Goal: Information Seeking & Learning: Check status

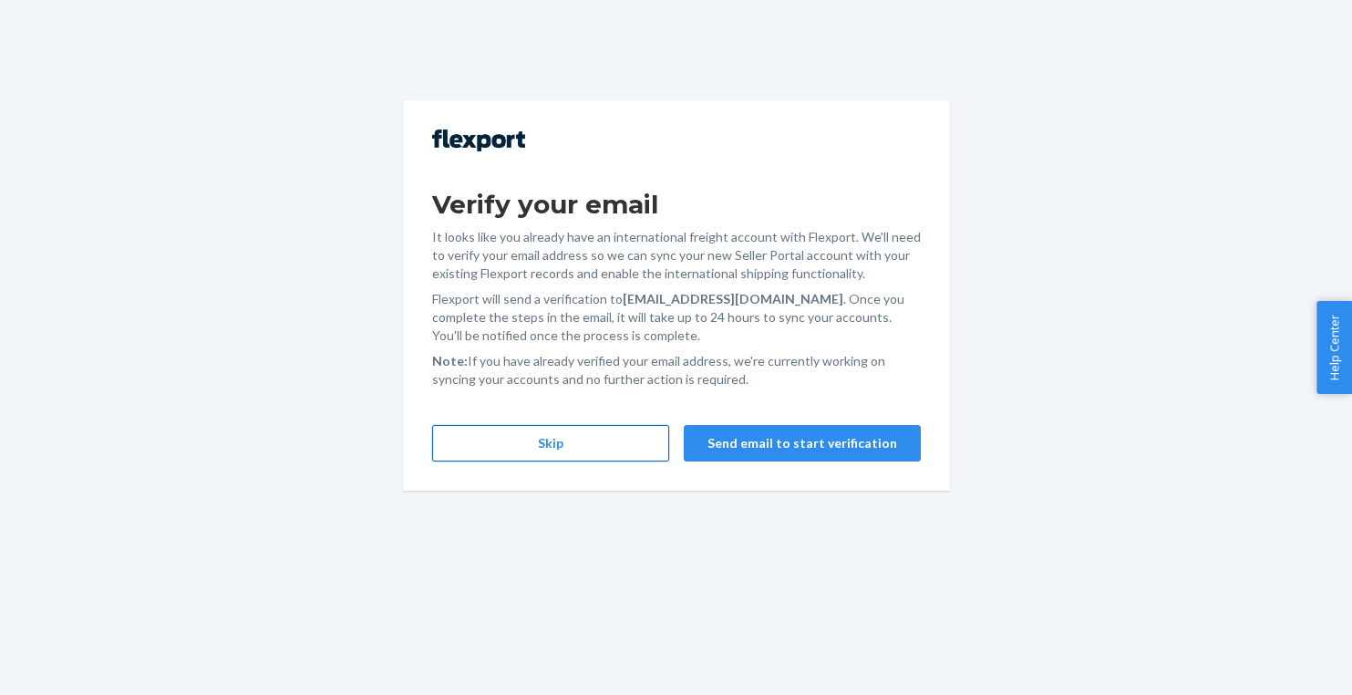
click at [589, 457] on button "Skip" at bounding box center [550, 443] width 237 height 36
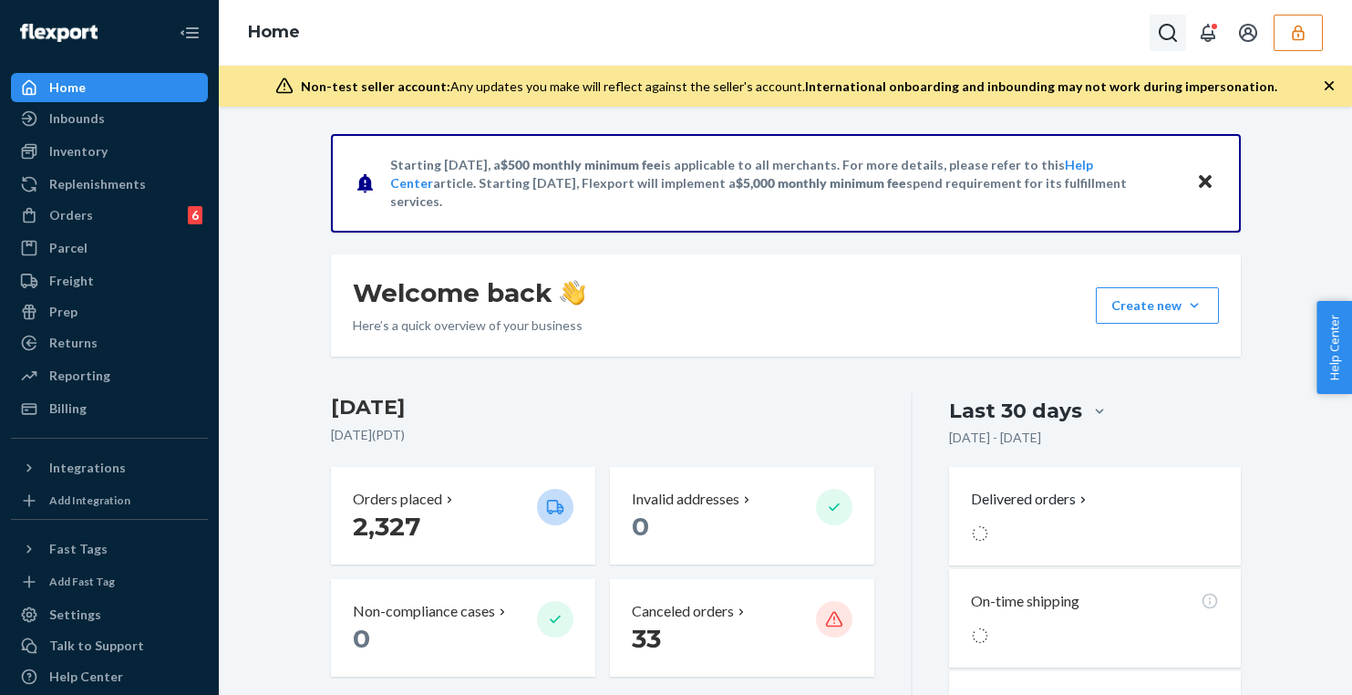
click at [1184, 26] on button "Open Search Box" at bounding box center [1167, 33] width 36 height 36
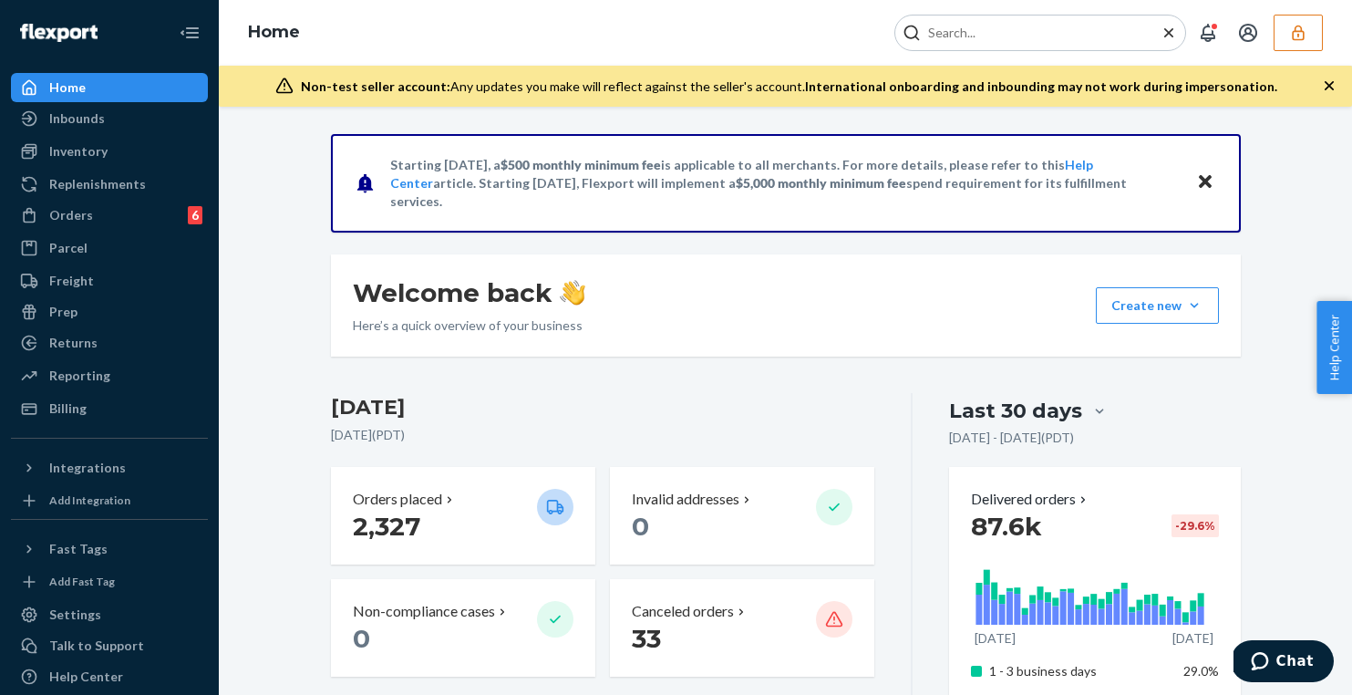
click at [1300, 20] on button "button" at bounding box center [1297, 33] width 49 height 36
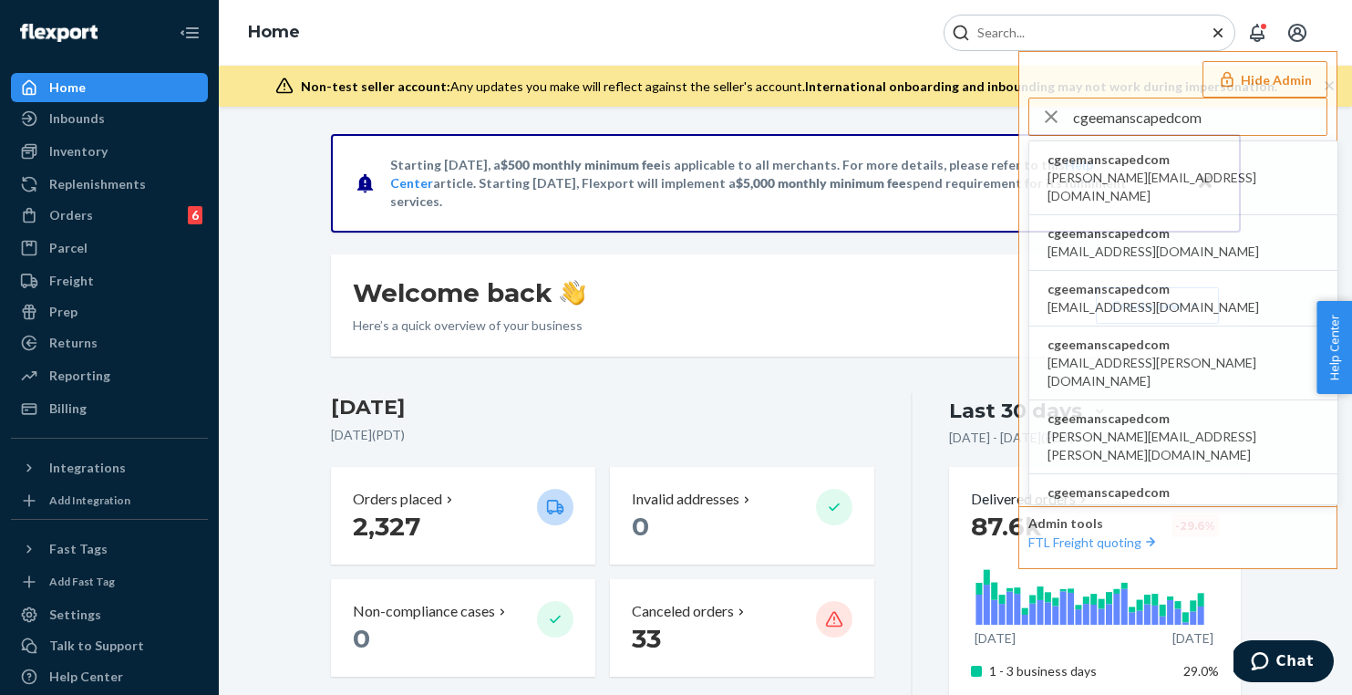
type input "cgeemanscapedcom"
click at [1181, 161] on li "cgeemanscapedcom alex@manscaped.com" at bounding box center [1183, 178] width 308 height 74
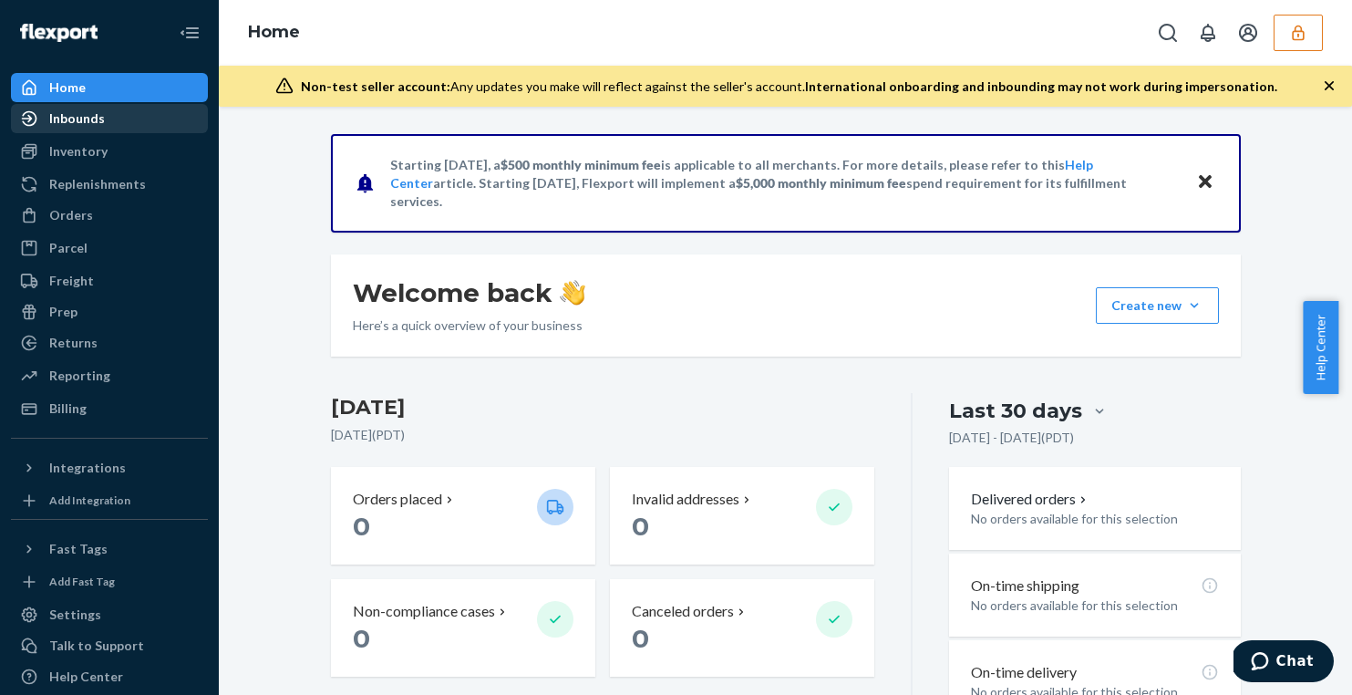
click at [91, 132] on link "Inbounds" at bounding box center [109, 118] width 197 height 29
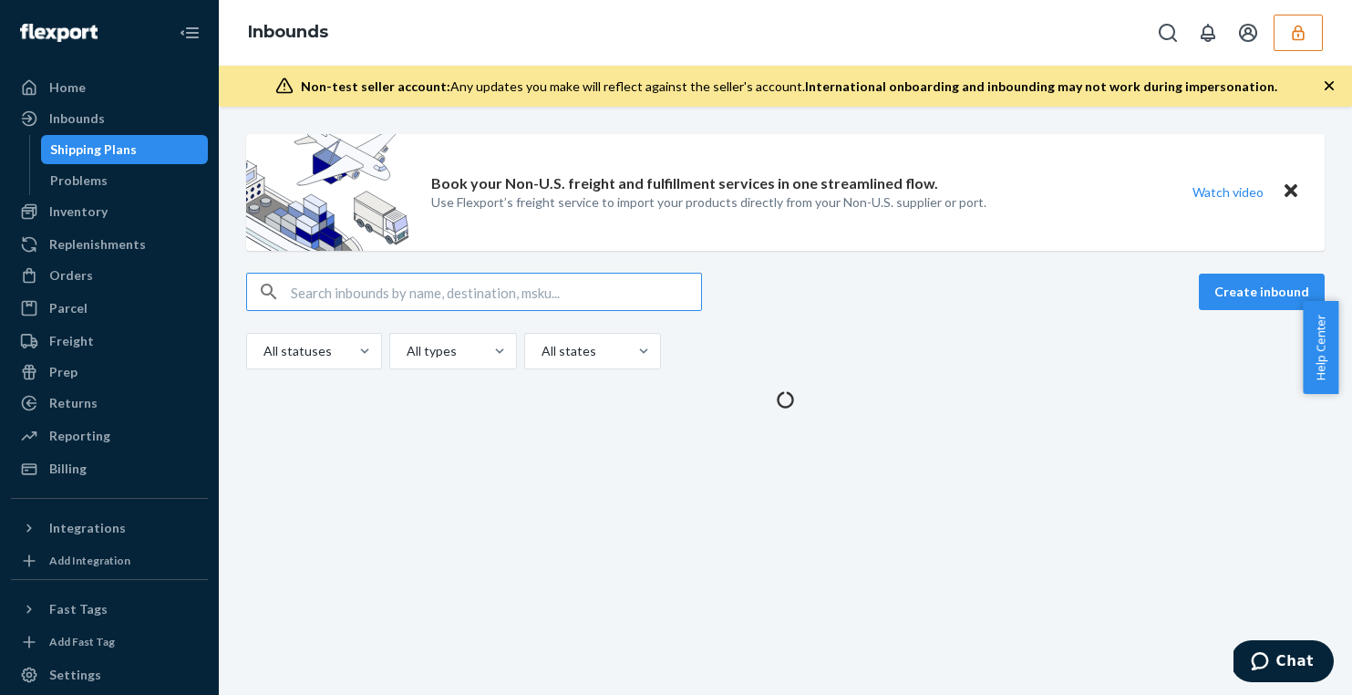
click at [92, 156] on div "Shipping Plans" at bounding box center [93, 149] width 87 height 18
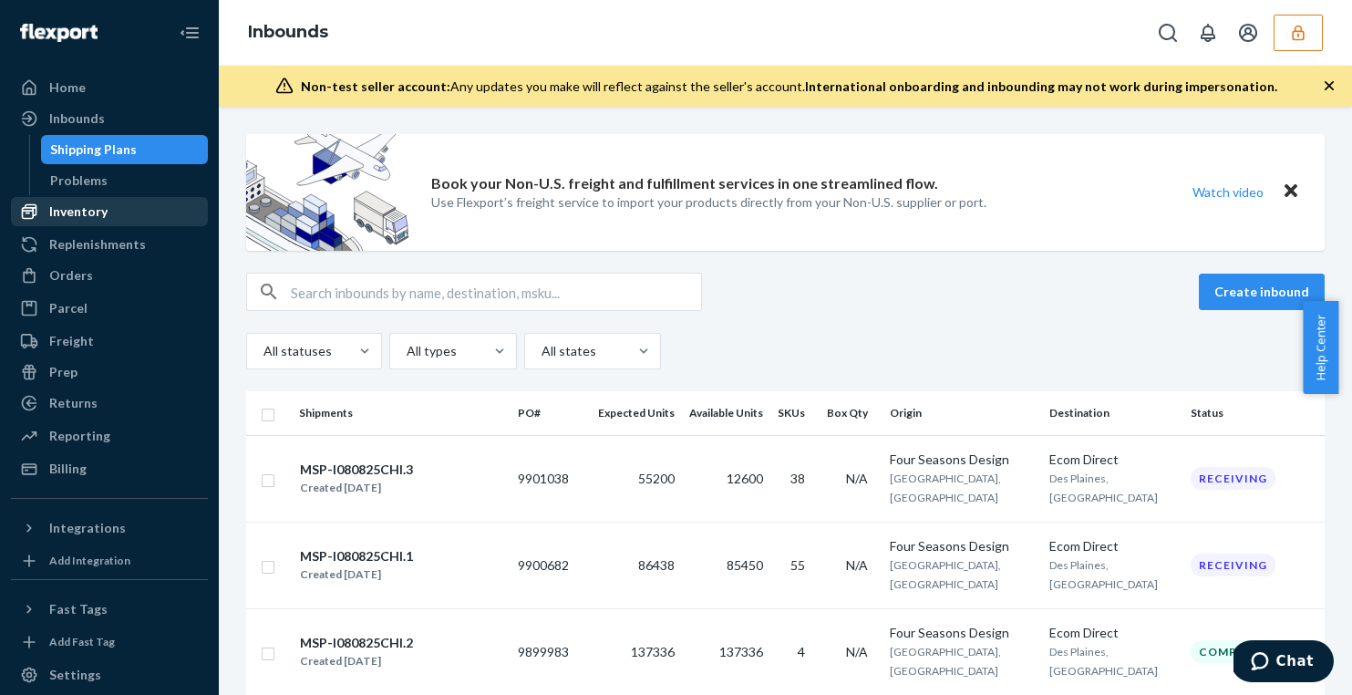
click at [96, 225] on link "Inventory" at bounding box center [109, 211] width 197 height 29
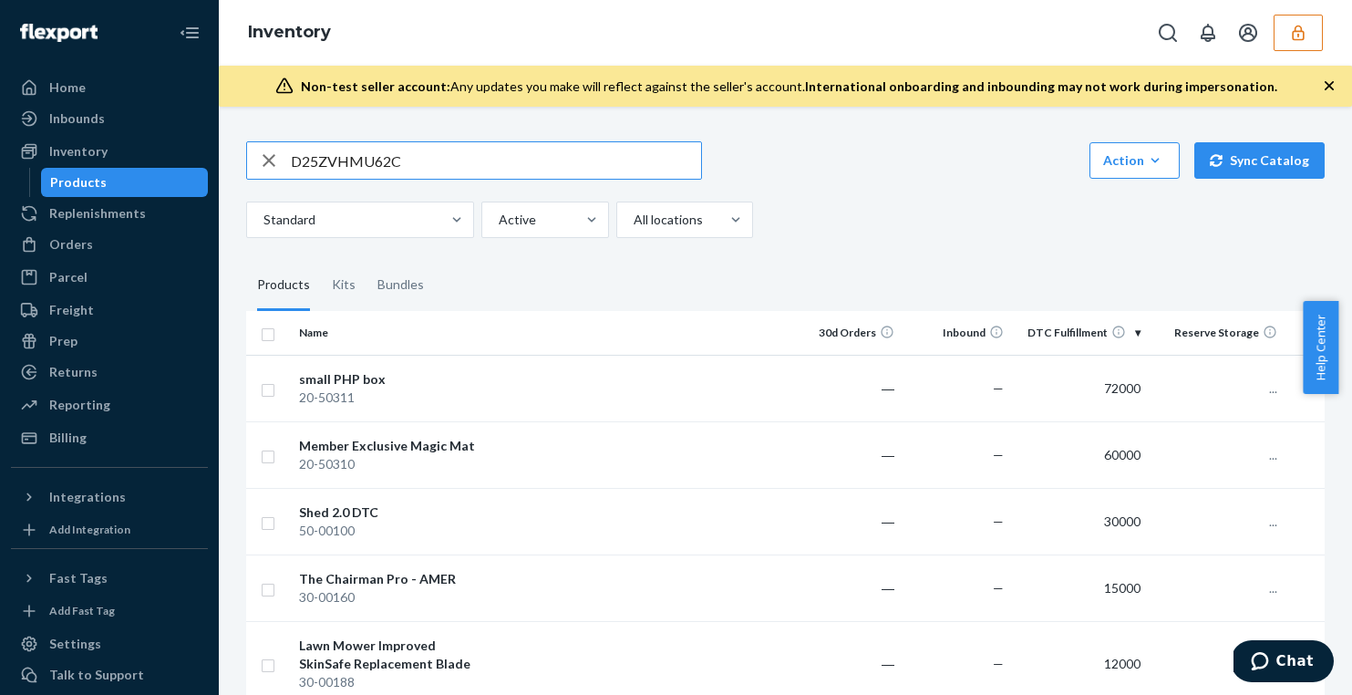
type input "D25ZVHMU62C"
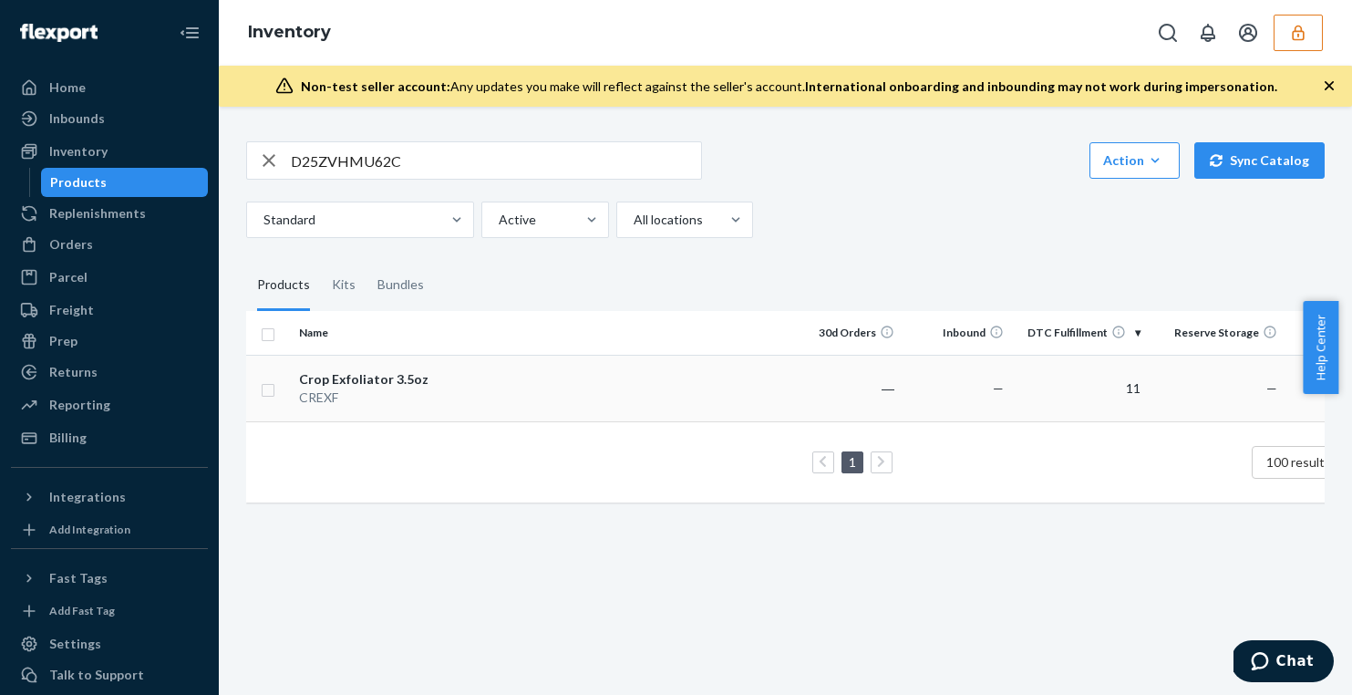
click at [506, 397] on td at bounding box center [644, 388] width 295 height 67
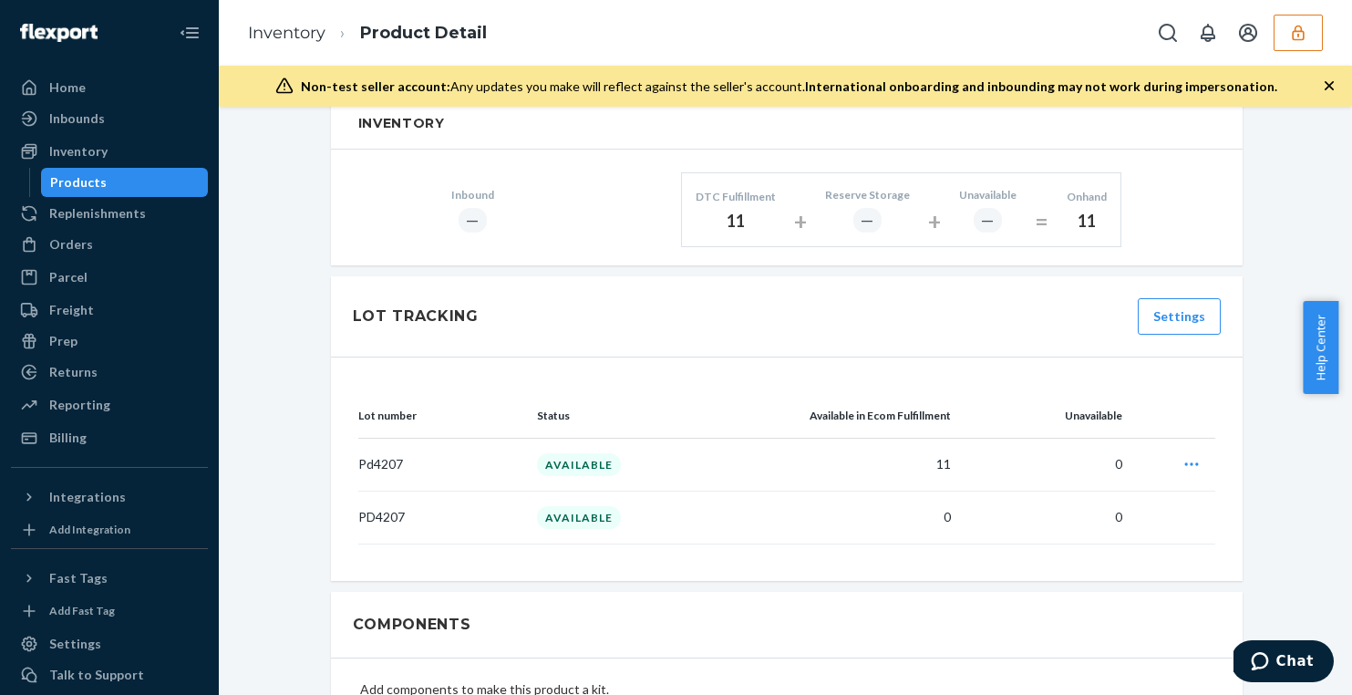
scroll to position [923, 0]
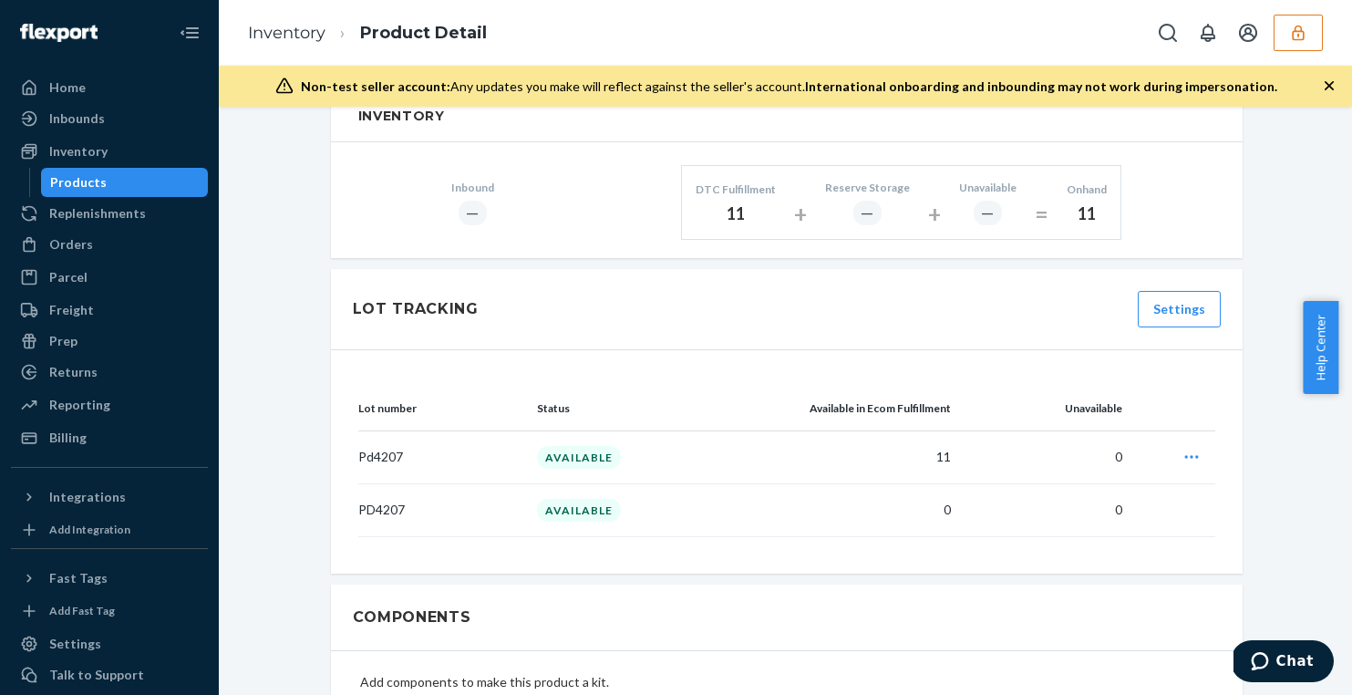
click at [121, 188] on div "Products" at bounding box center [125, 183] width 164 height 26
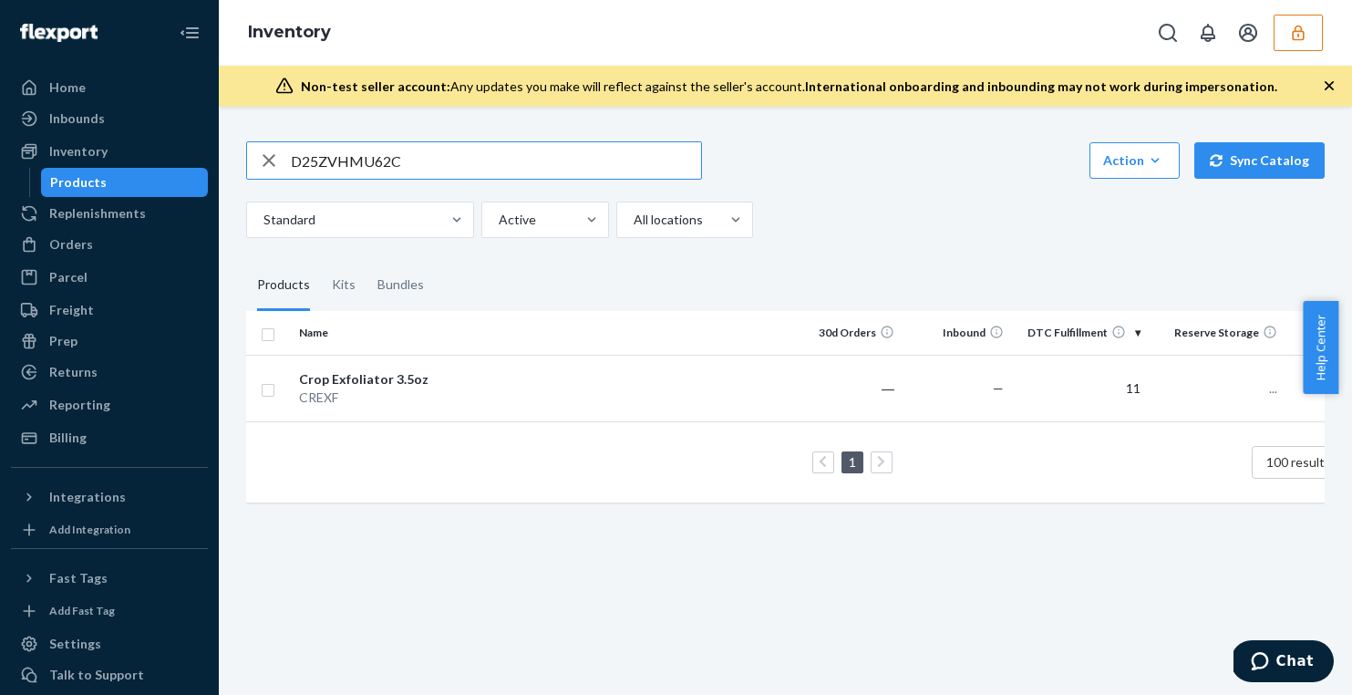
click at [407, 154] on input "D25ZVHMU62C" at bounding box center [496, 160] width 410 height 36
type input "D4P87ECFJQV"
click at [479, 376] on div "Plow 2.0" at bounding box center [394, 379] width 191 height 18
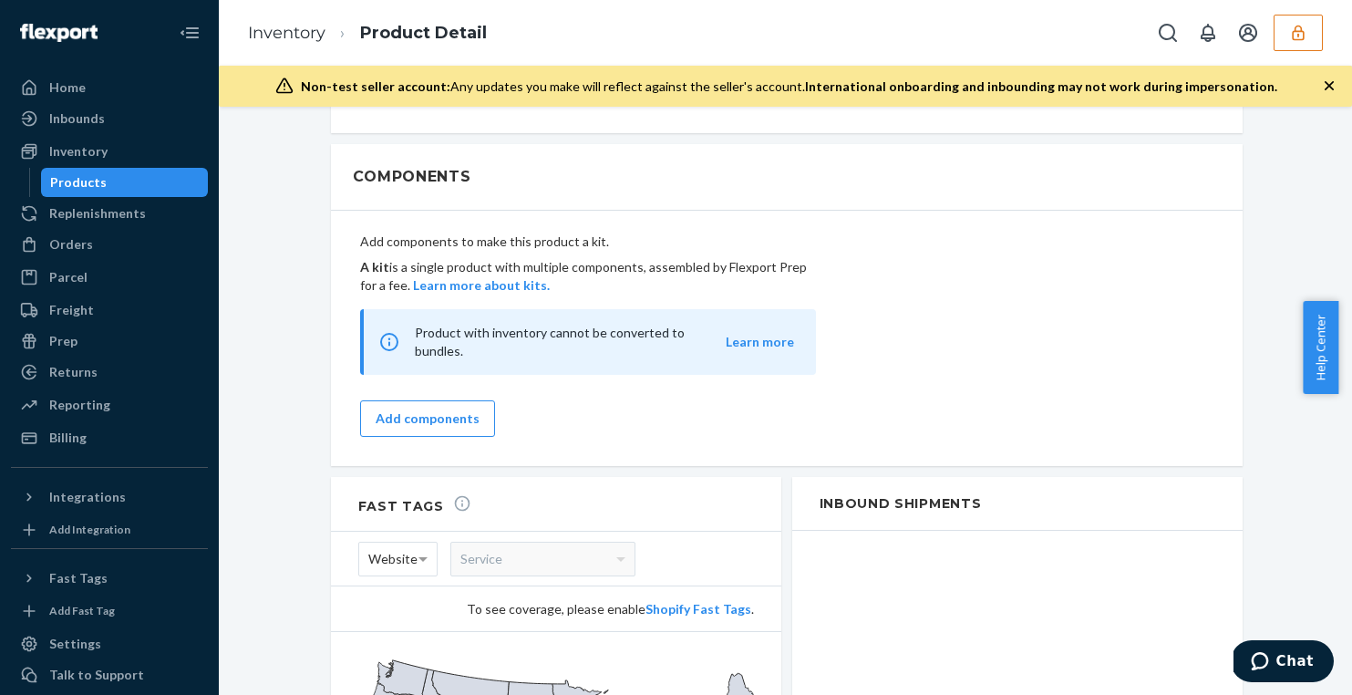
scroll to position [1345, 0]
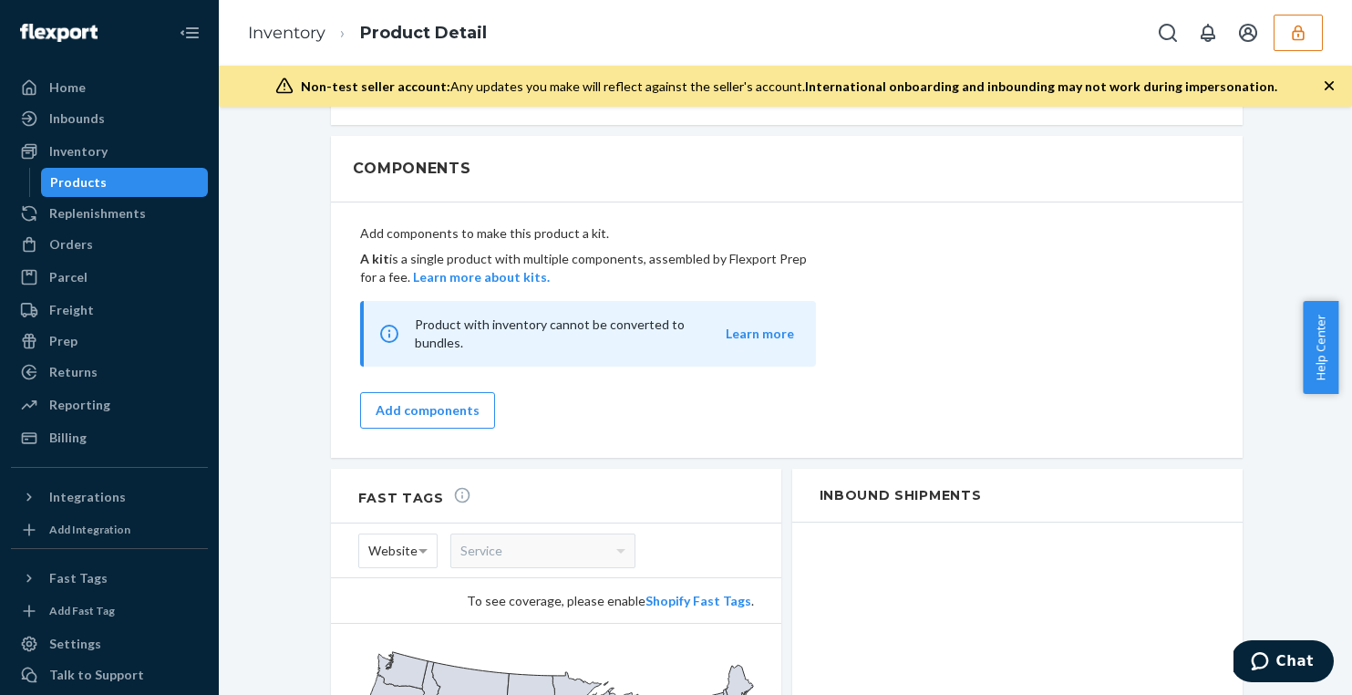
click at [139, 178] on div "Products" at bounding box center [125, 183] width 164 height 26
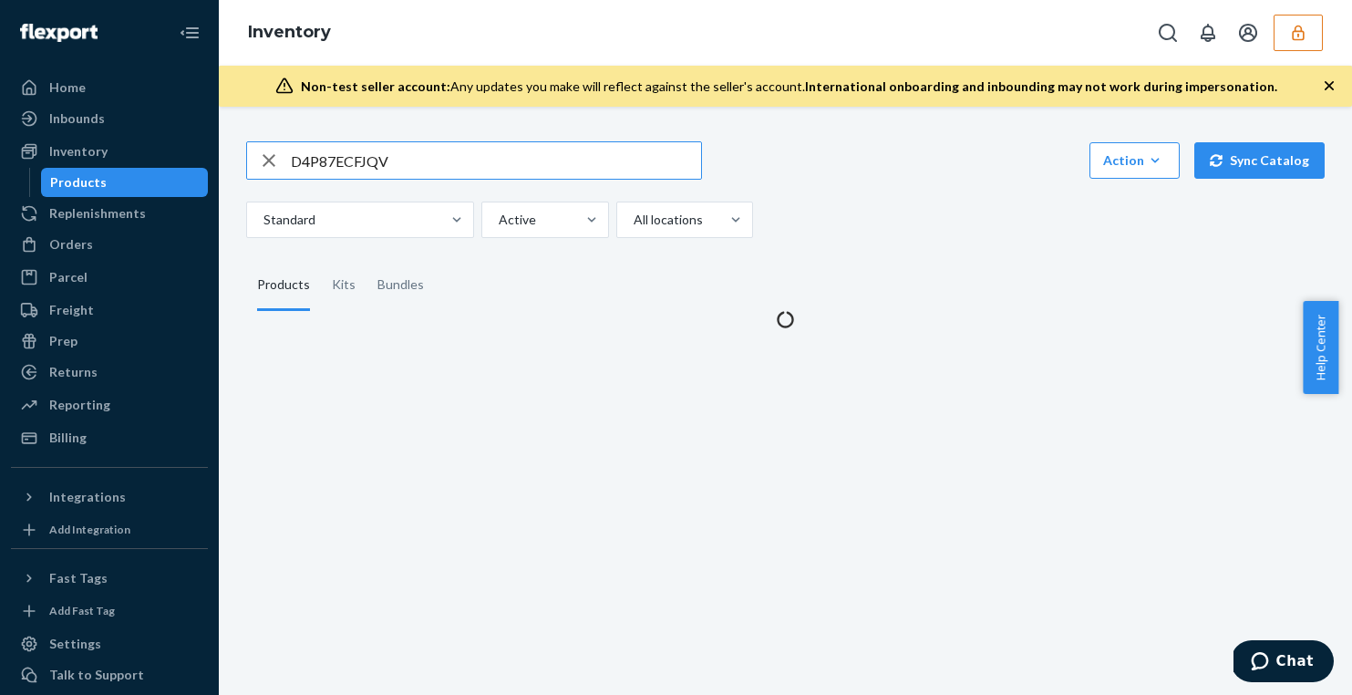
click at [366, 167] on input "D4P87ECFJQV" at bounding box center [496, 160] width 410 height 36
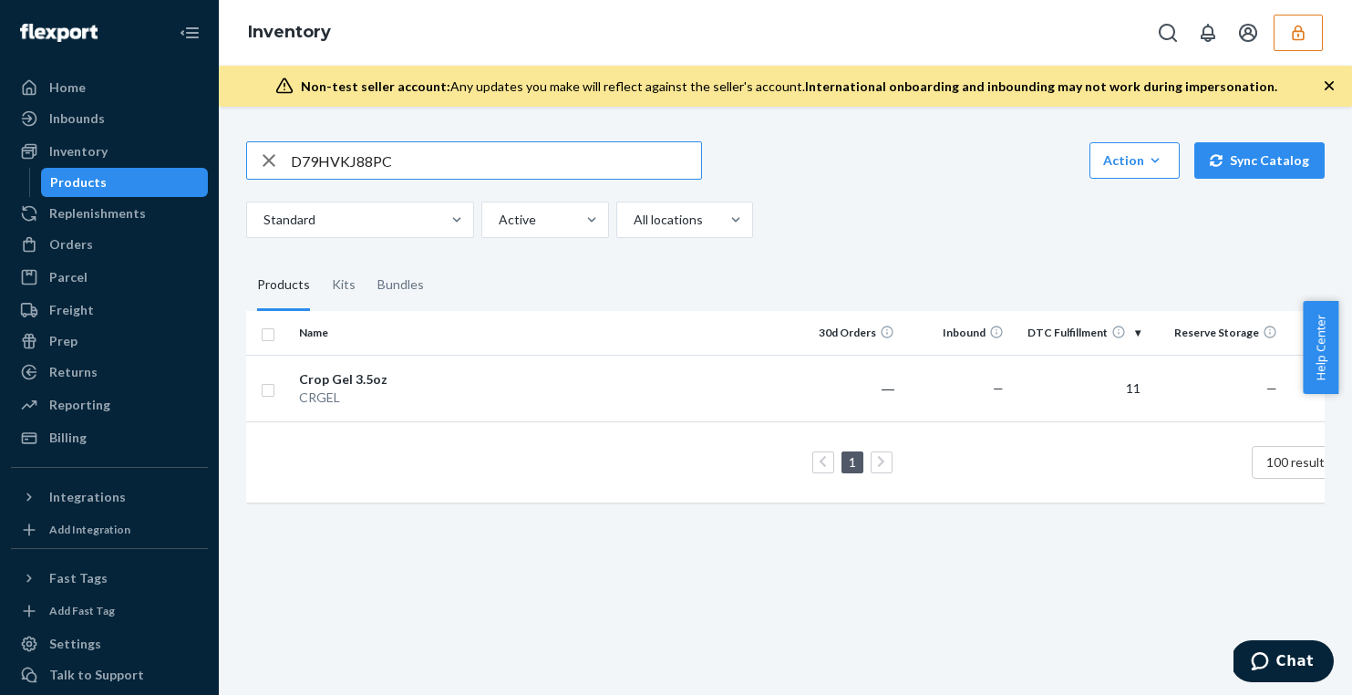
click at [370, 170] on input "D79HVKJ88PC" at bounding box center [496, 160] width 410 height 36
paste input "CHZTYDVG7"
click at [382, 161] on input "D7CHZTYDVG7" at bounding box center [496, 160] width 410 height 36
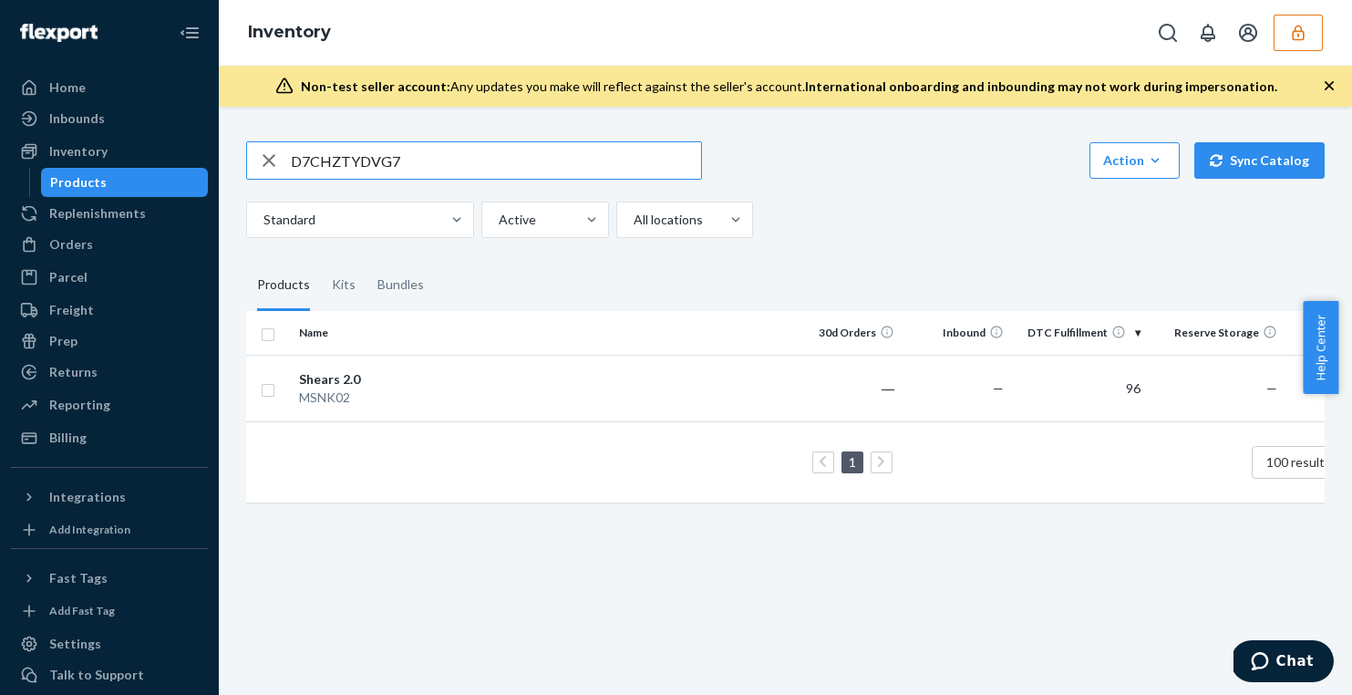
paste input "BFZJH5TVEH"
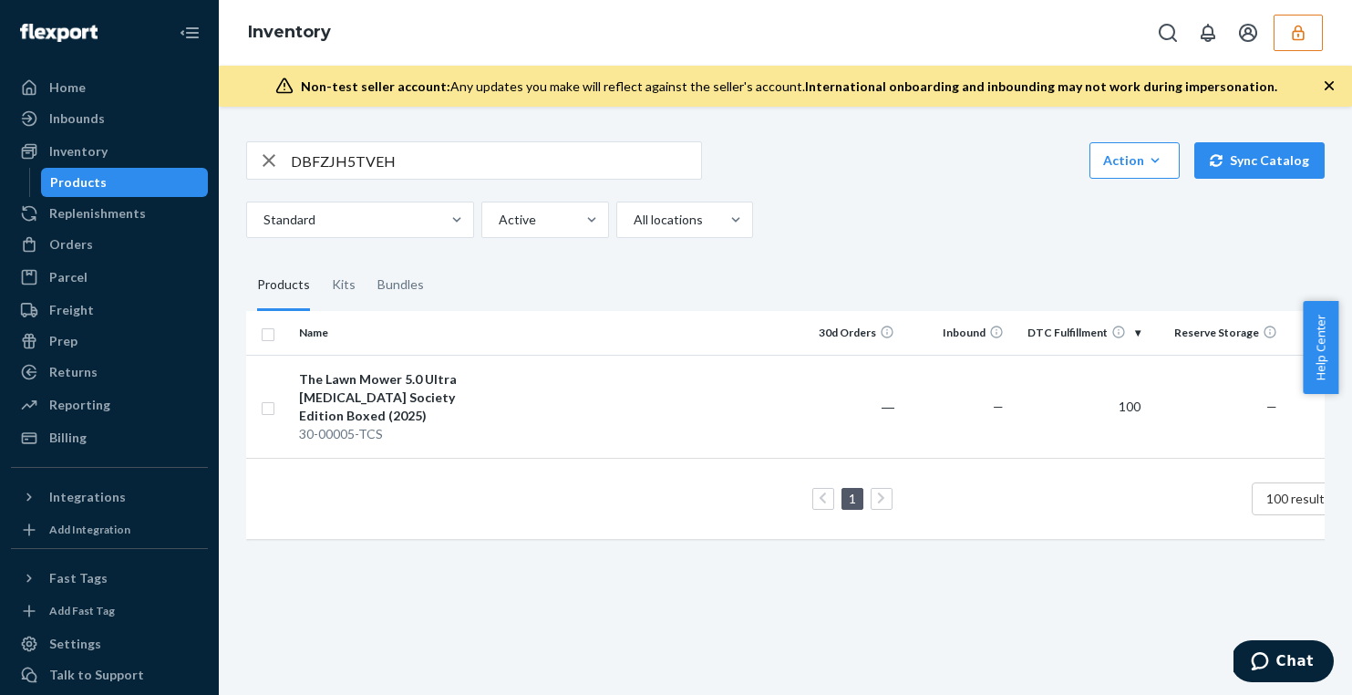
click at [317, 160] on input "DBFZJH5TVEH" at bounding box center [496, 160] width 410 height 36
paste input "P6YU32KXS"
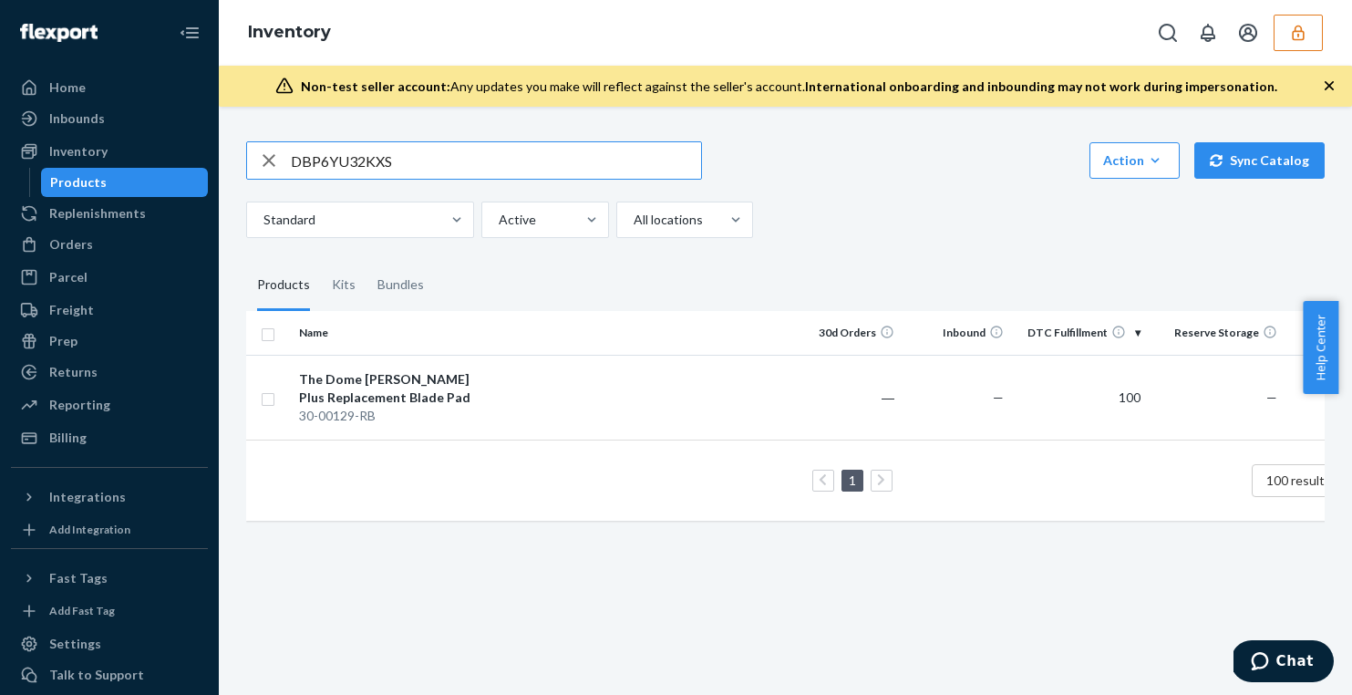
click at [375, 161] on input "DBP6YU32KXS" at bounding box center [496, 160] width 410 height 36
paste input "CCGF27YQUZ"
click at [383, 173] on input "DCCGF27YQUZ" at bounding box center [496, 160] width 410 height 36
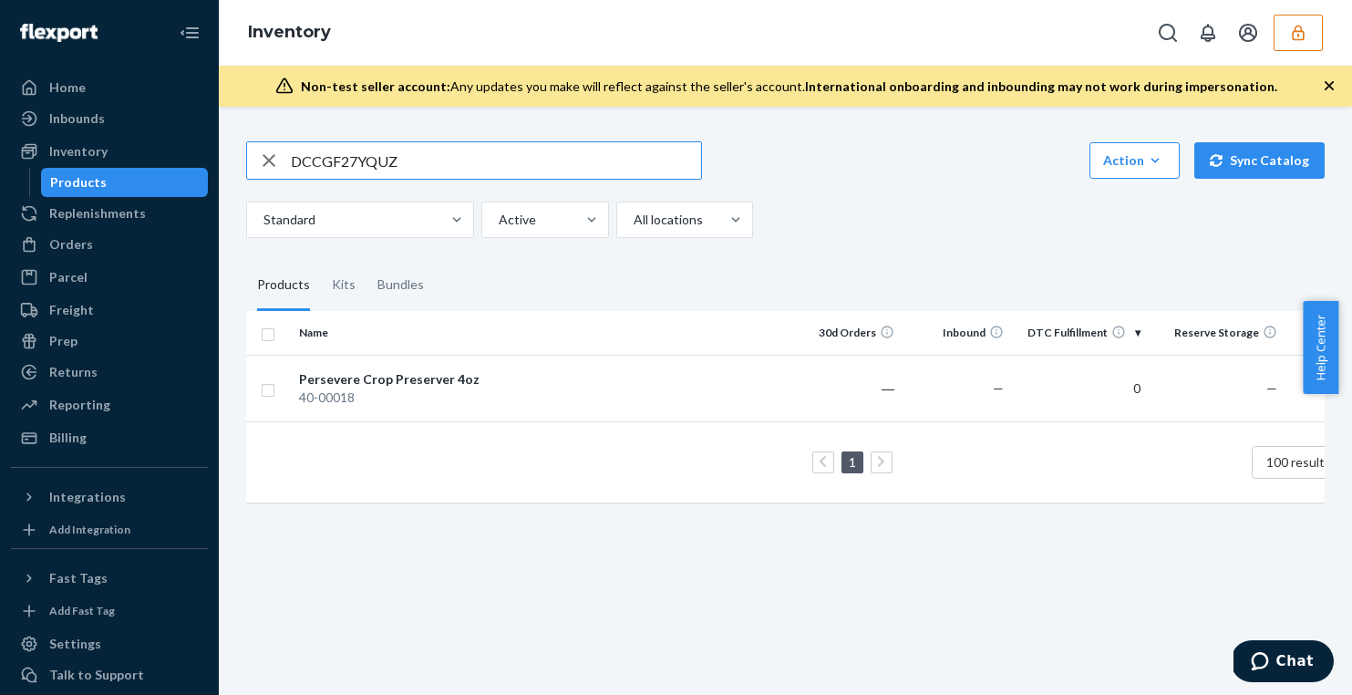
click at [383, 173] on input "DCCGF27YQUZ" at bounding box center [496, 160] width 410 height 36
paste input "WLXDBUPBAD"
type input "DWLXDBUPBAD"
click at [522, 375] on td at bounding box center [644, 388] width 295 height 67
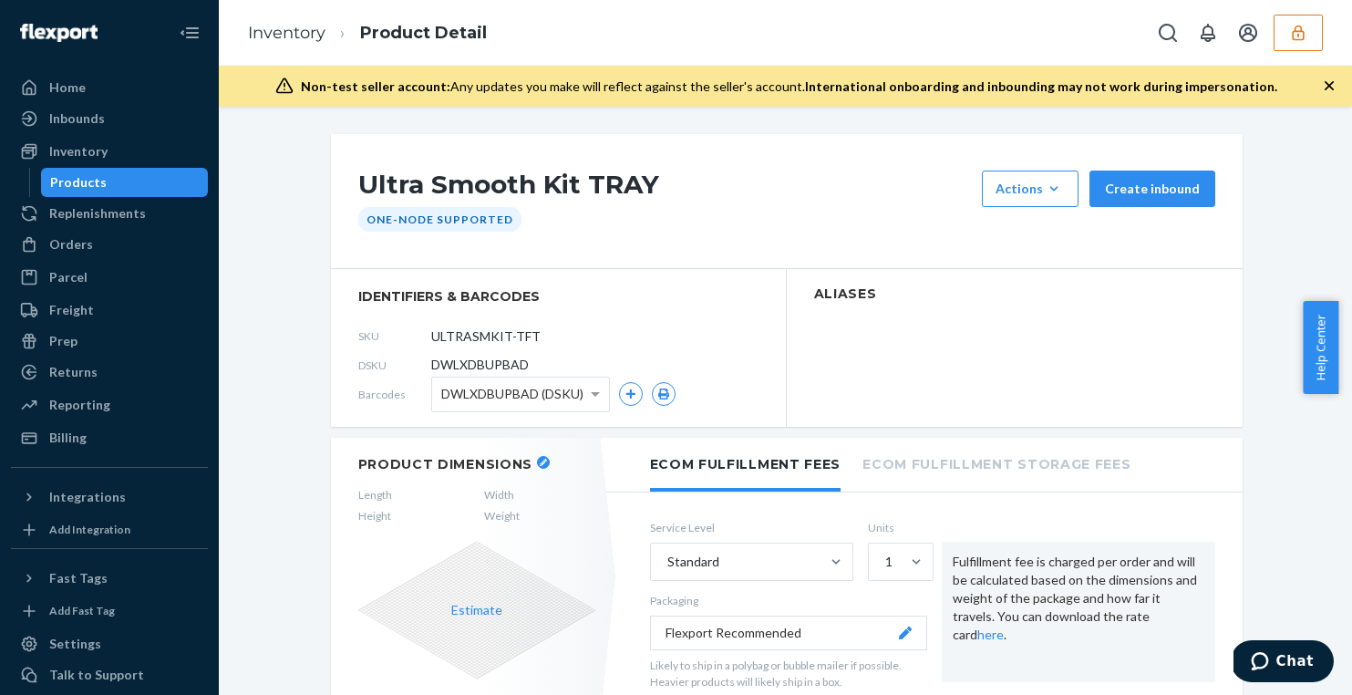
click at [556, 402] on span "DWLXDBUPBAD (DSKU)" at bounding box center [512, 393] width 142 height 31
click at [559, 390] on span "DWLXDBUPBAD (DSKU)" at bounding box center [512, 393] width 142 height 31
click at [491, 339] on input "ULTRASMKIT-TFT" at bounding box center [512, 335] width 142 height 35
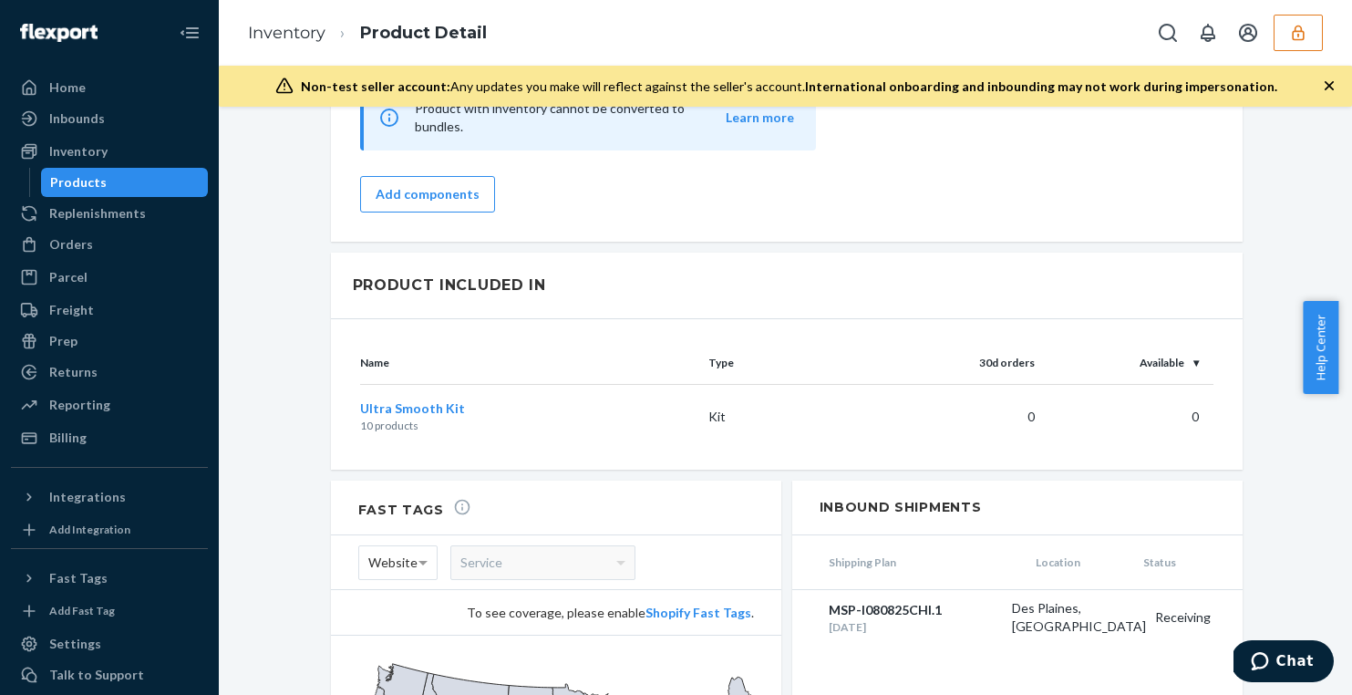
scroll to position [1698, 0]
click at [434, 398] on span "Ultra Smooth Kit" at bounding box center [412, 405] width 105 height 15
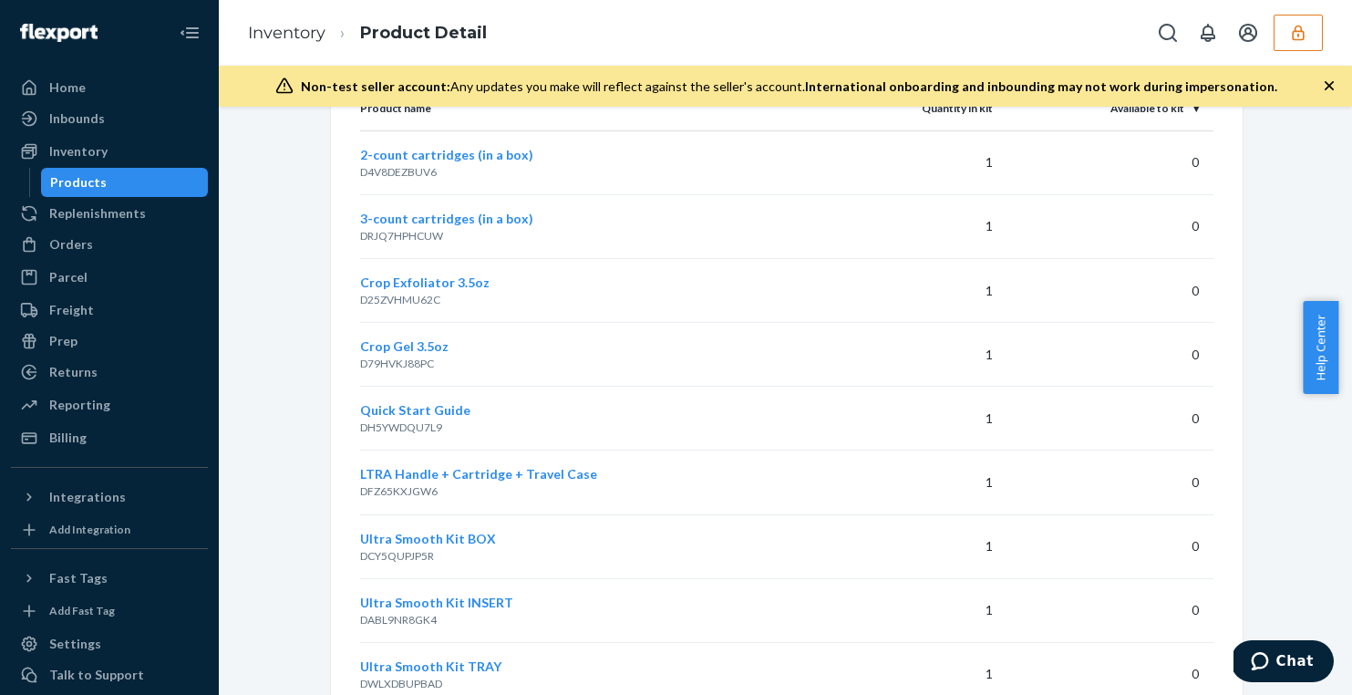
scroll to position [1456, 0]
click at [142, 183] on div "Products" at bounding box center [125, 183] width 164 height 26
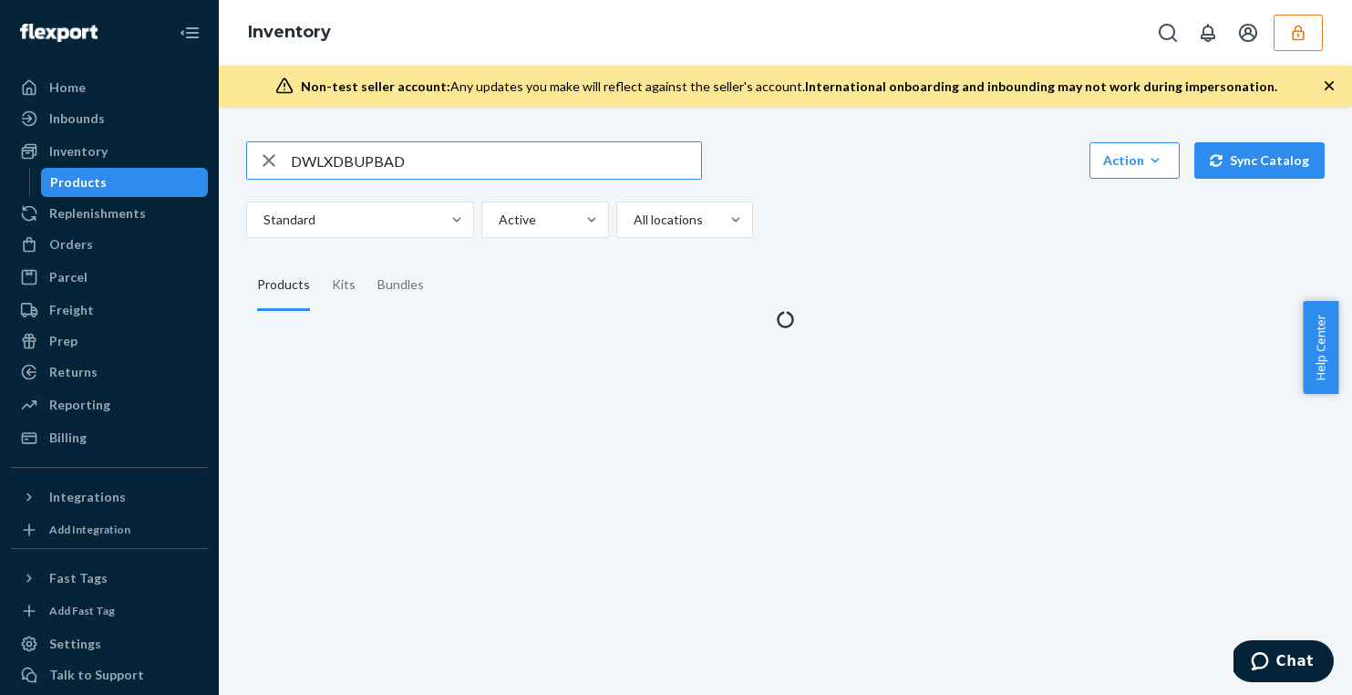
click at [399, 151] on input "DWLXDBUPBAD" at bounding box center [496, 160] width 410 height 36
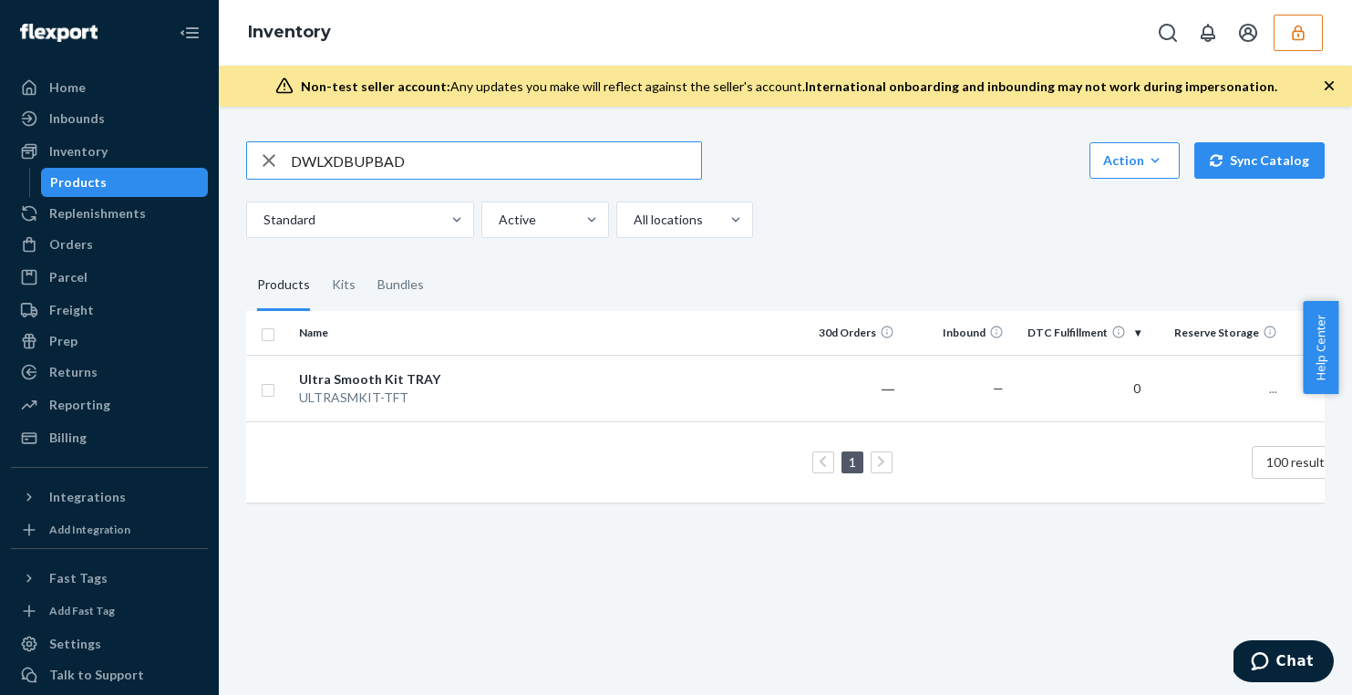
click at [399, 151] on input "DWLXDBUPBAD" at bounding box center [496, 160] width 410 height 36
type input "DCY5QUPJP5R"
click at [335, 287] on div "Kits" at bounding box center [344, 285] width 24 height 51
click at [321, 260] on input "Kits" at bounding box center [321, 260] width 0 height 0
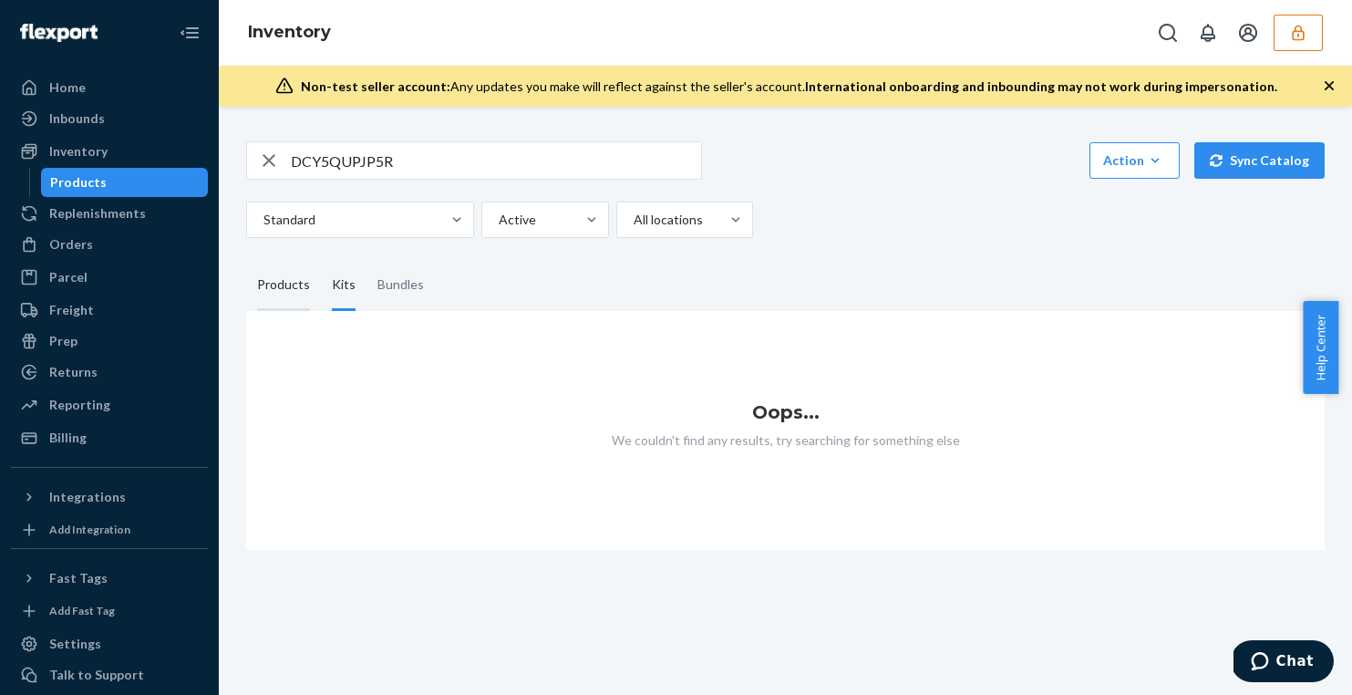
click at [275, 288] on div "Products" at bounding box center [283, 285] width 53 height 51
click at [246, 260] on input "Products" at bounding box center [246, 260] width 0 height 0
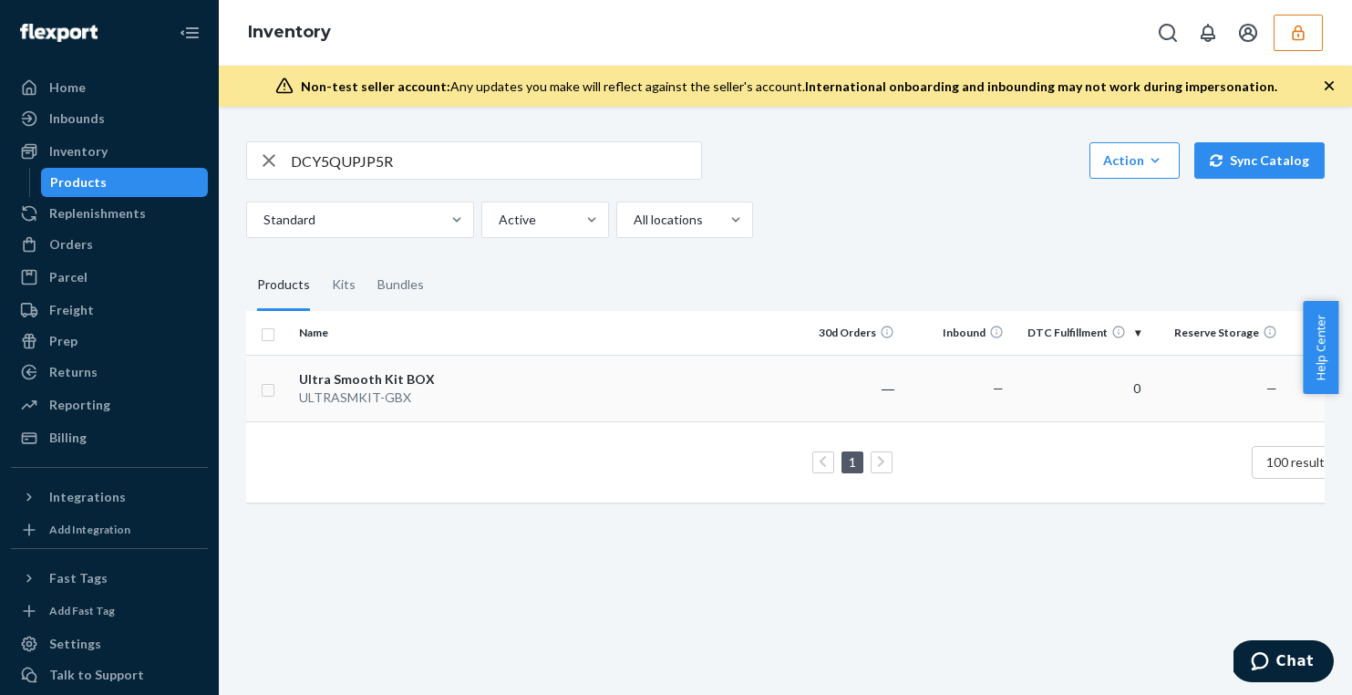
click at [357, 370] on div "Ultra Smooth Kit BOX" at bounding box center [394, 379] width 191 height 18
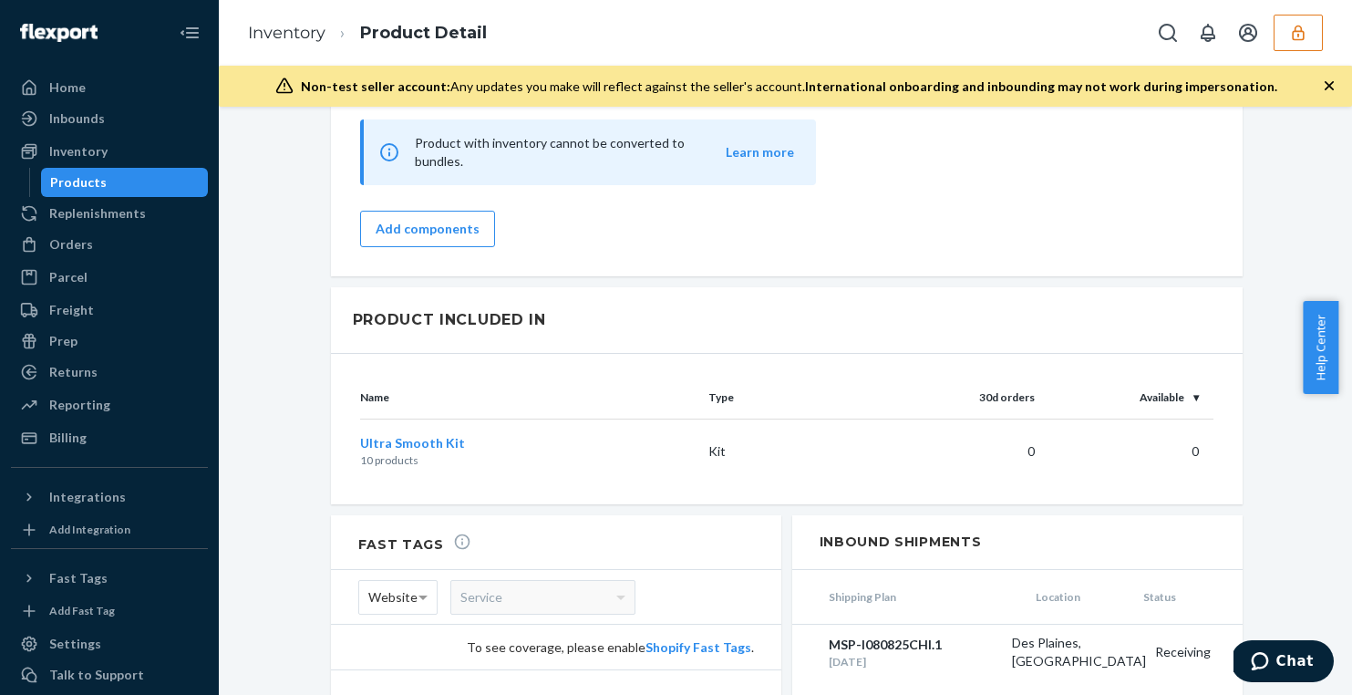
scroll to position [1665, 0]
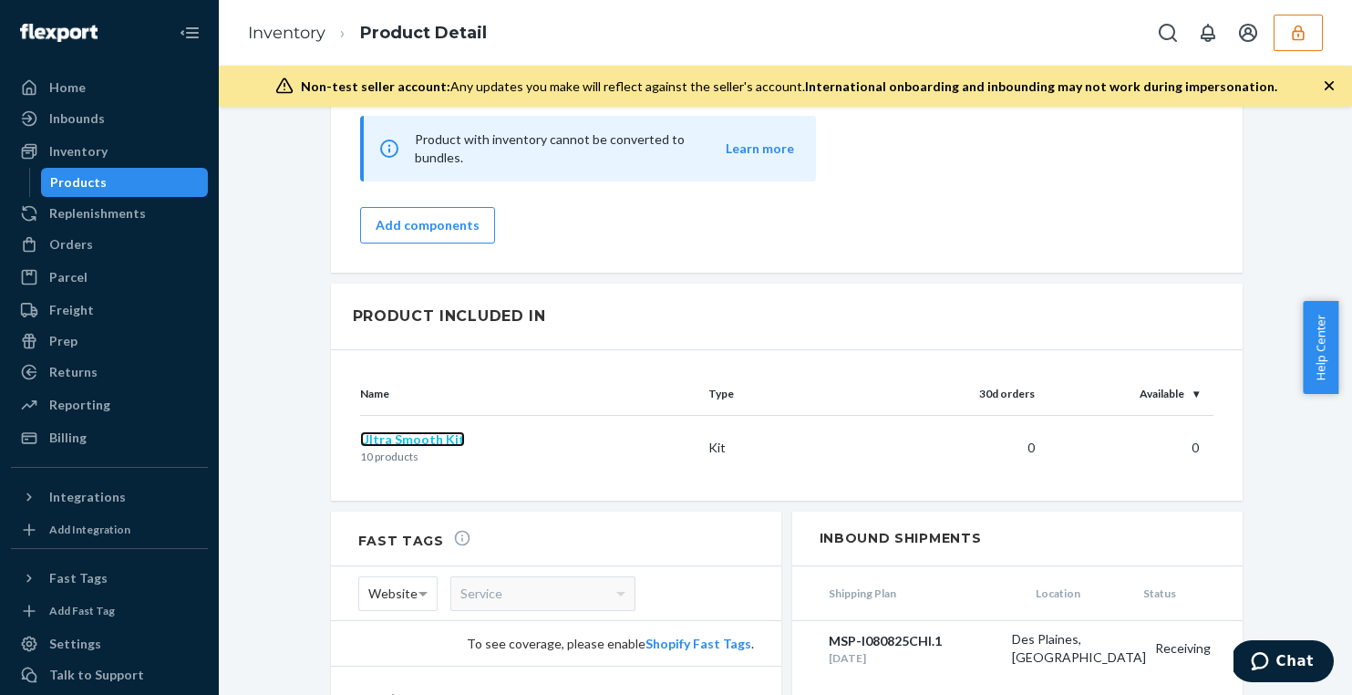
click at [397, 431] on span "Ultra Smooth Kit" at bounding box center [412, 438] width 105 height 15
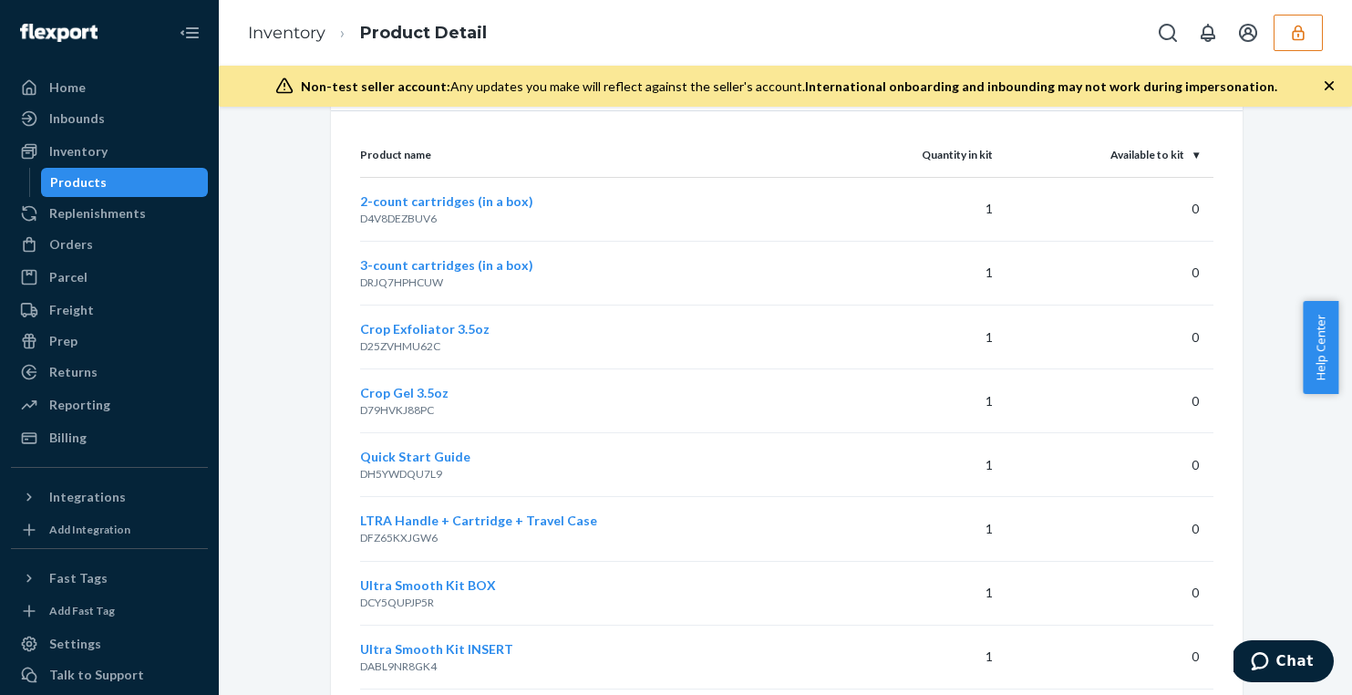
scroll to position [1409, 0]
click at [174, 183] on div "Products" at bounding box center [125, 183] width 164 height 26
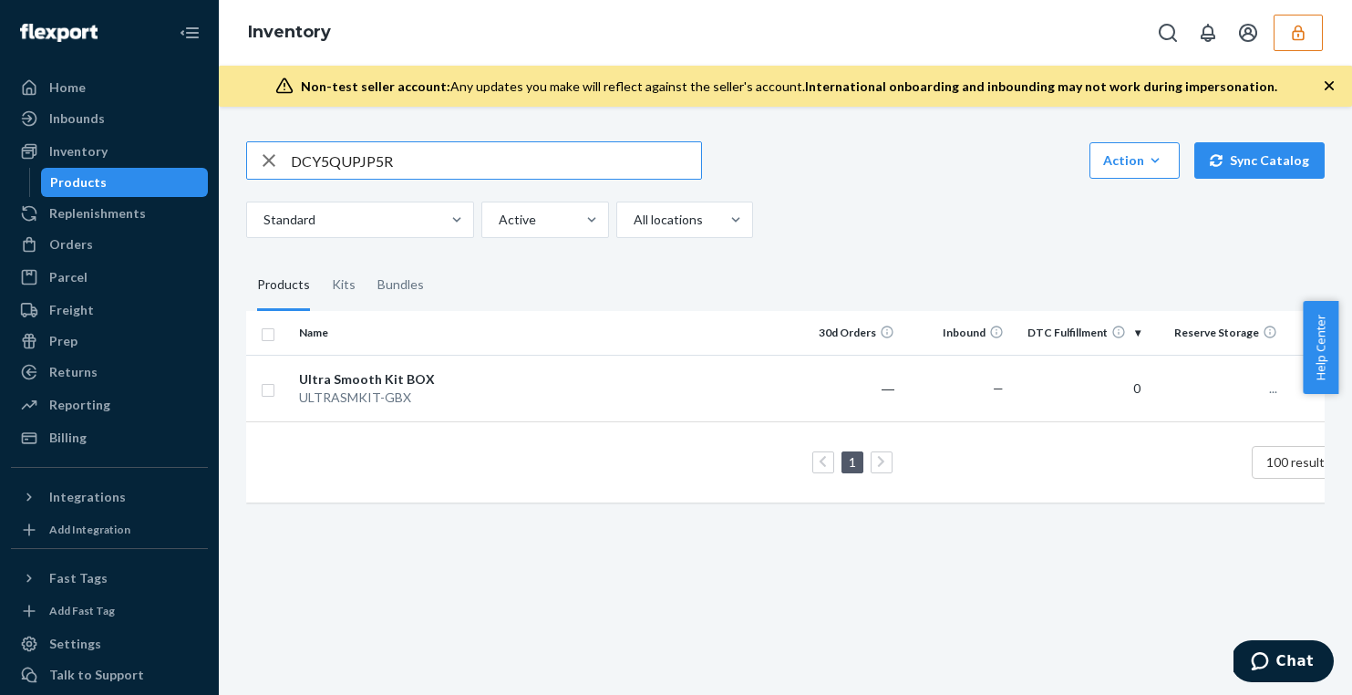
click at [427, 162] on input "DCY5QUPJP5R" at bounding box center [496, 160] width 410 height 36
type input "DWLXDBUPBAD"
click at [344, 284] on div "Kits" at bounding box center [344, 285] width 24 height 51
click at [321, 260] on input "Kits" at bounding box center [321, 260] width 0 height 0
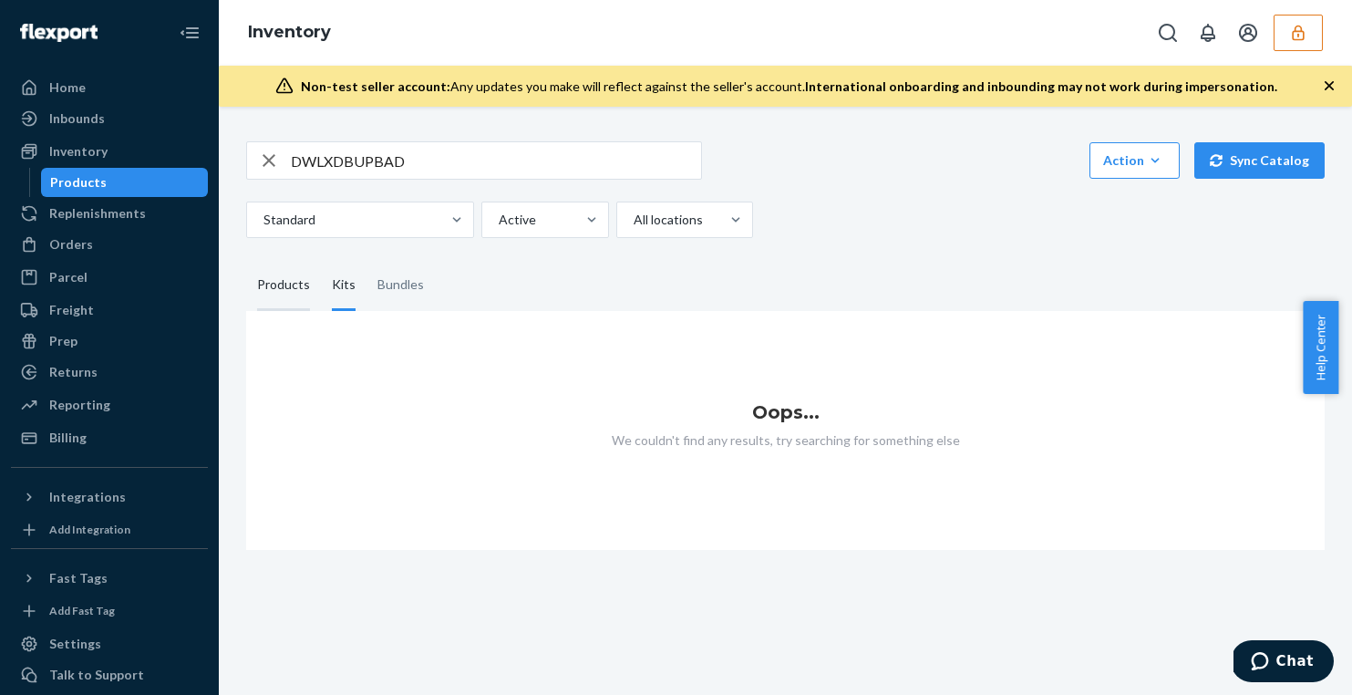
click at [298, 290] on div "Products" at bounding box center [283, 285] width 53 height 51
click at [246, 260] on input "Products" at bounding box center [246, 260] width 0 height 0
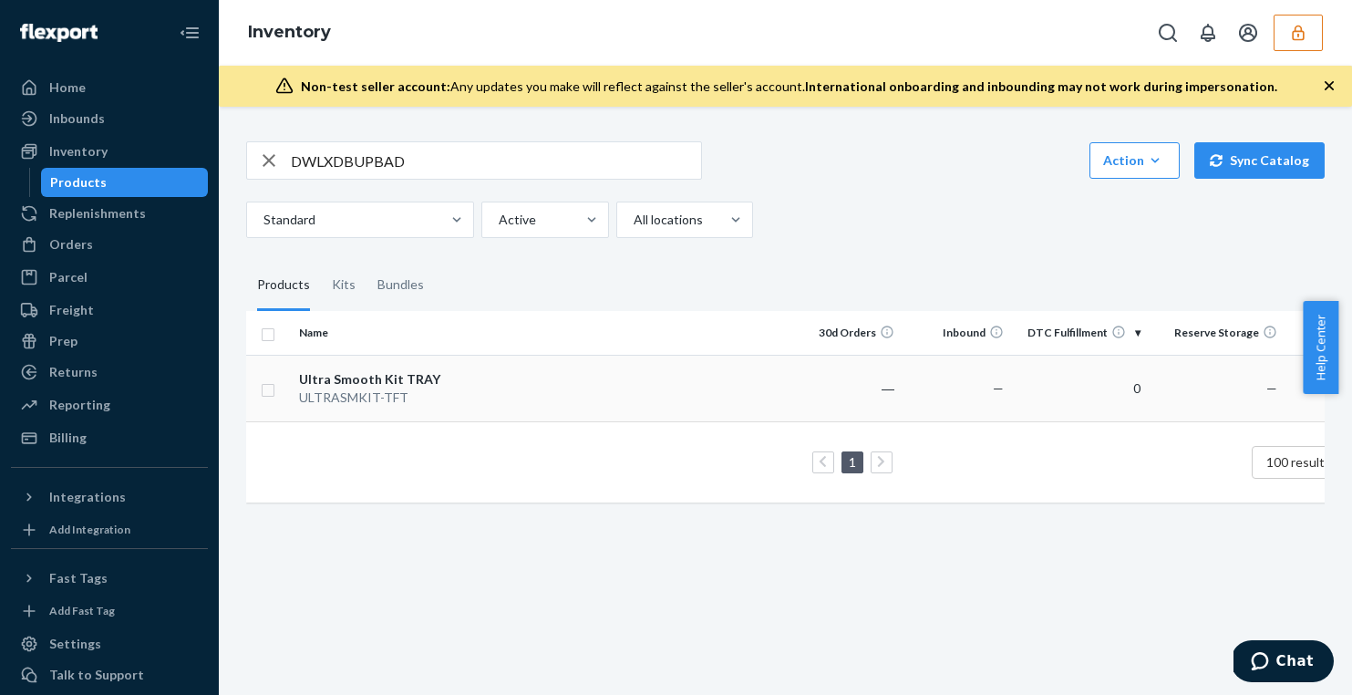
click at [362, 379] on div "Ultra Smooth Kit TRAY" at bounding box center [394, 379] width 191 height 18
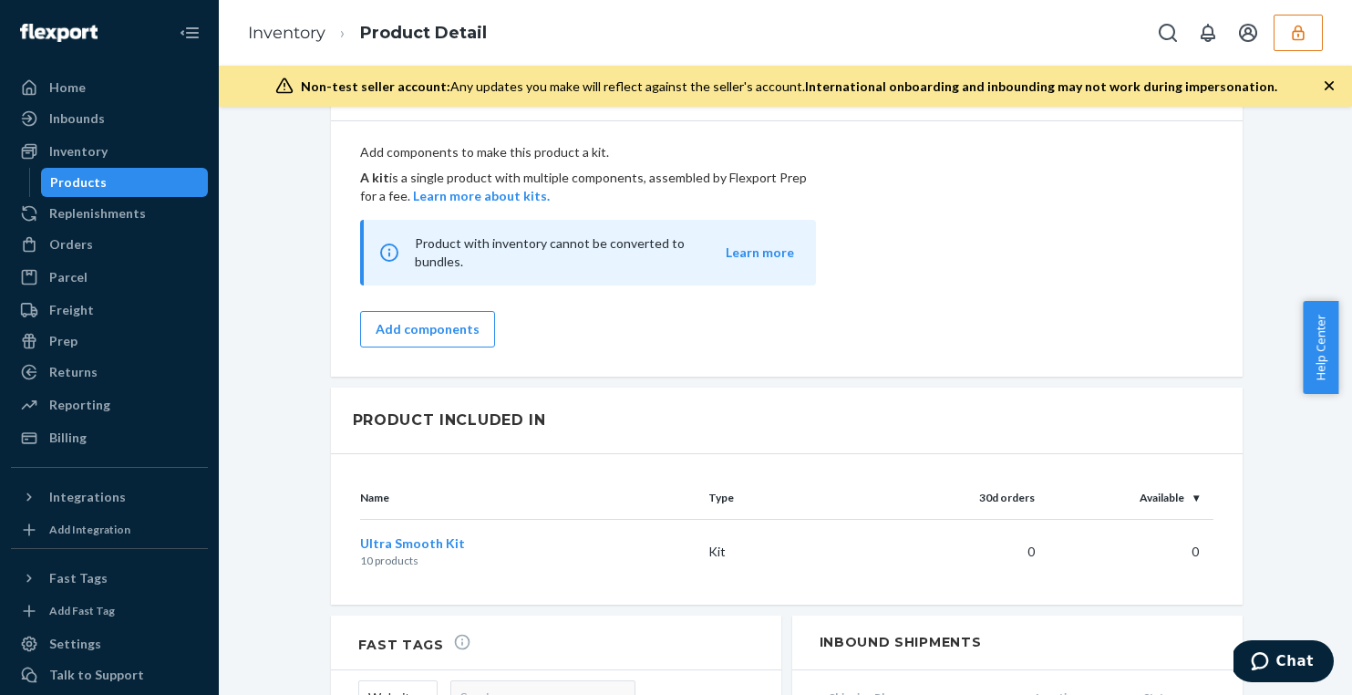
scroll to position [1602, 0]
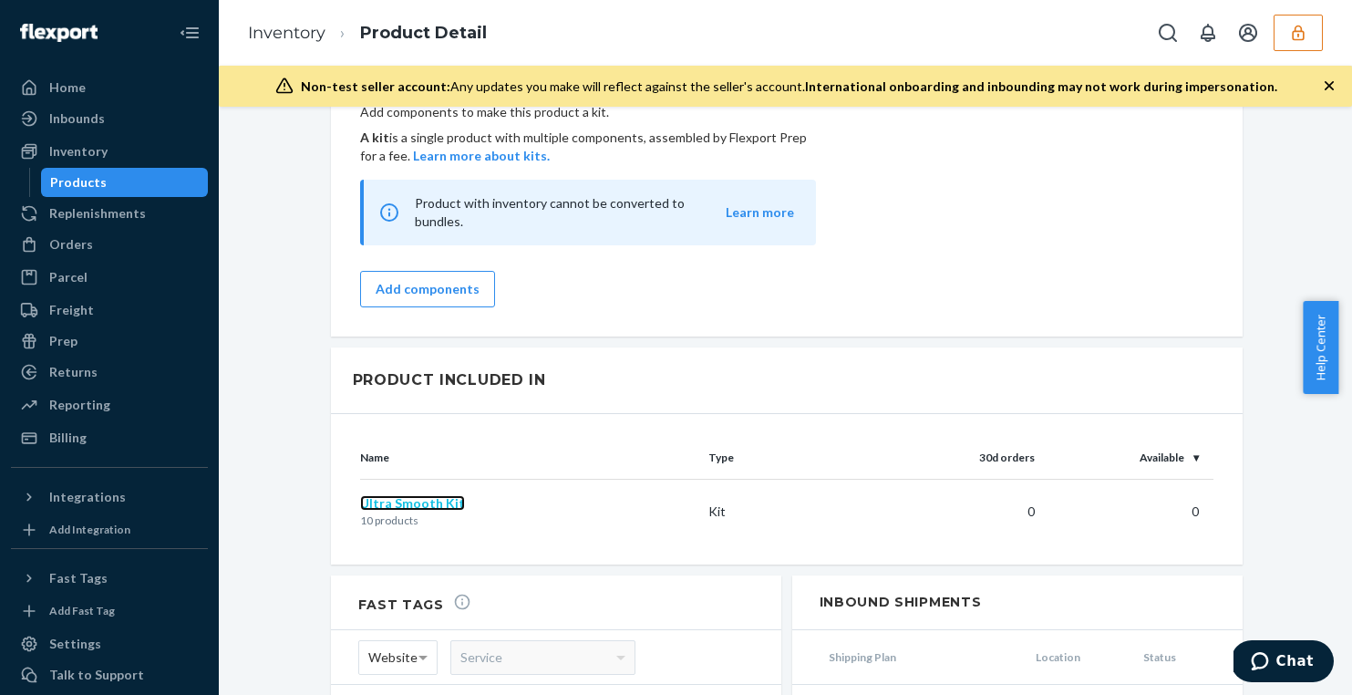
click at [410, 495] on span "Ultra Smooth Kit" at bounding box center [412, 502] width 105 height 15
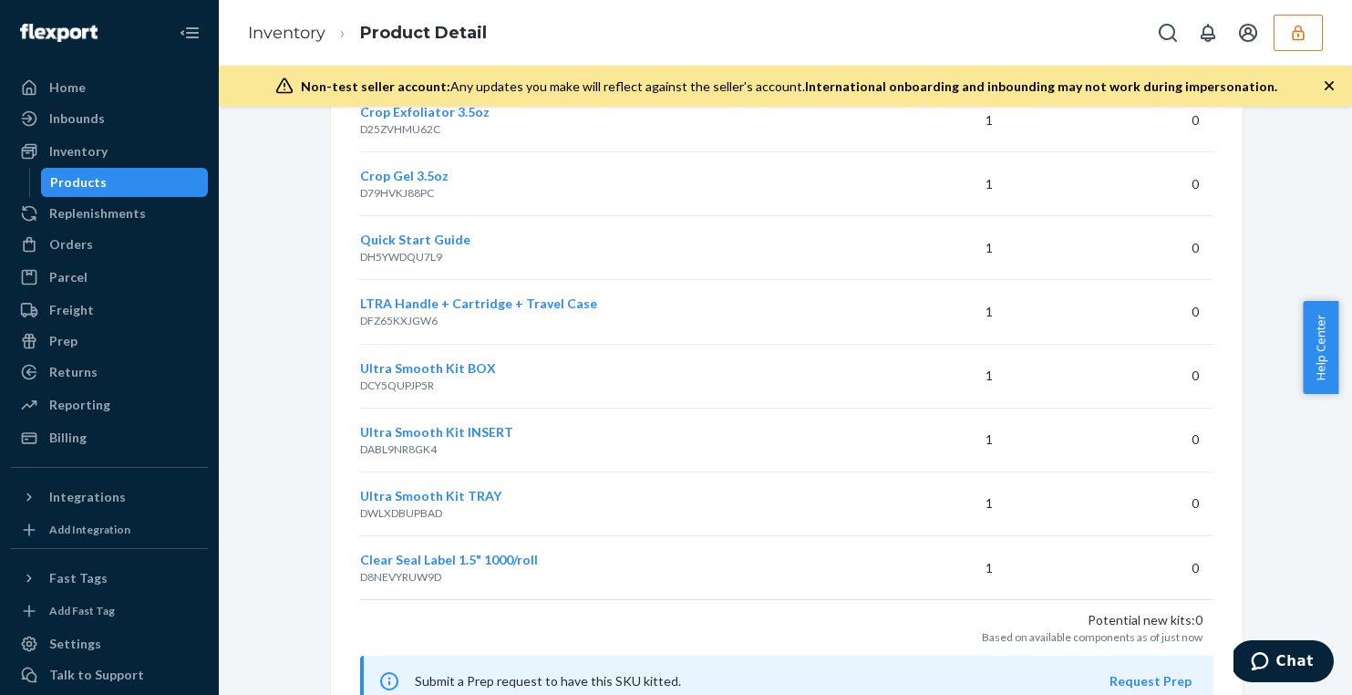
scroll to position [1624, 0]
click at [144, 171] on div "Products" at bounding box center [125, 183] width 164 height 26
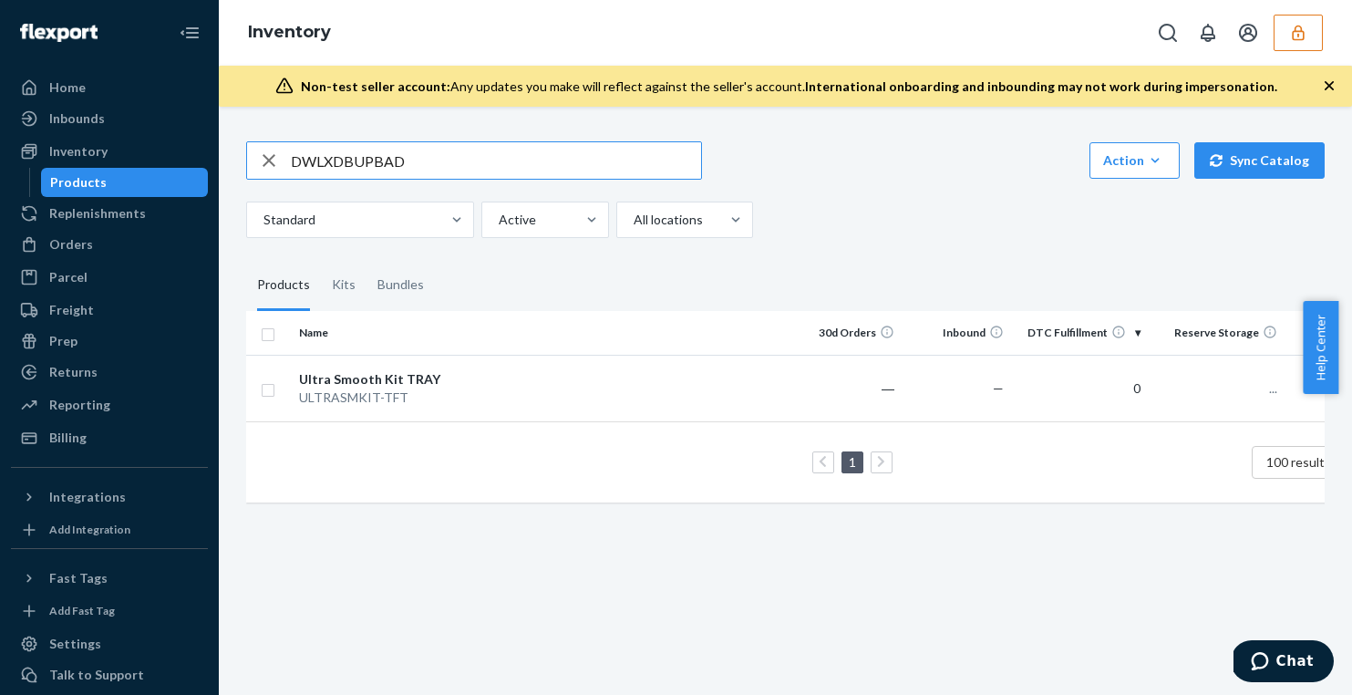
click at [388, 145] on input "DWLXDBUPBAD" at bounding box center [496, 160] width 410 height 36
click at [405, 174] on input "DABL9NR8GK4" at bounding box center [496, 160] width 410 height 36
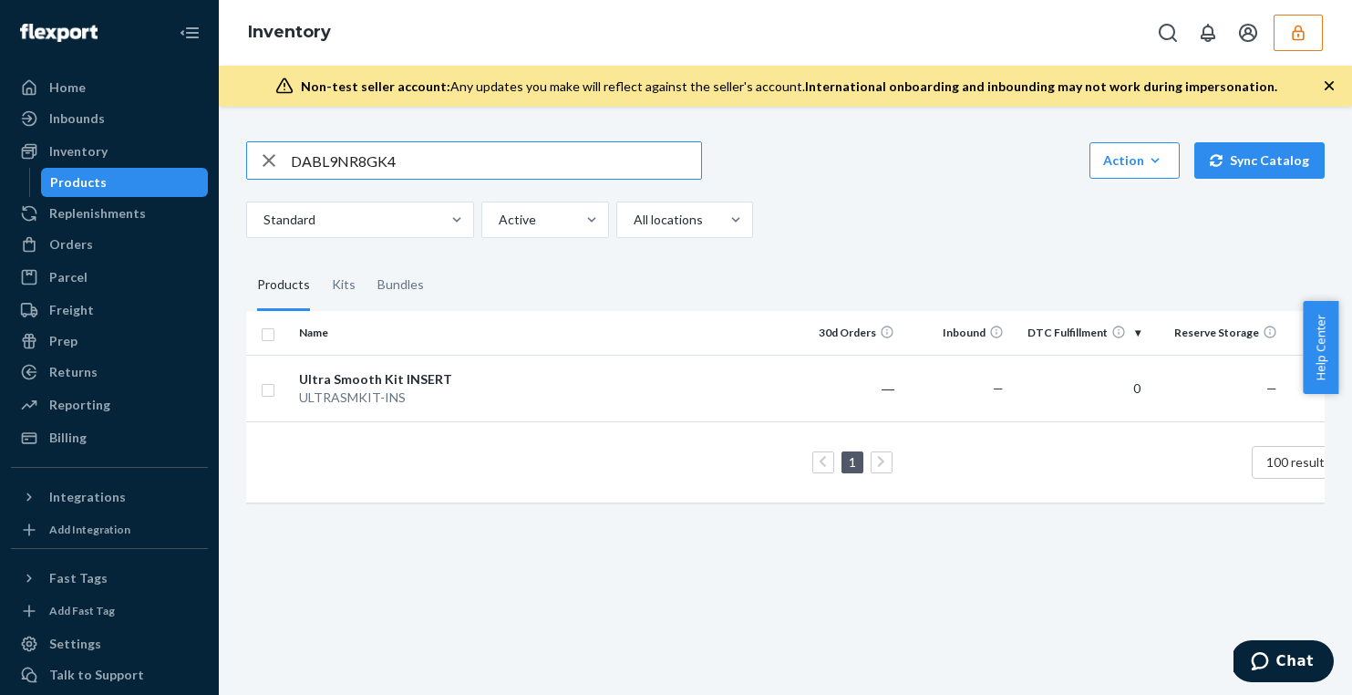
paste input "YSSZ79Y2XW"
click at [438, 149] on input "DYSSZ79Y2XW" at bounding box center [496, 160] width 410 height 36
paste input "XZKGUARF9D"
click at [440, 169] on input "DXZKGUARF9D" at bounding box center [496, 160] width 410 height 36
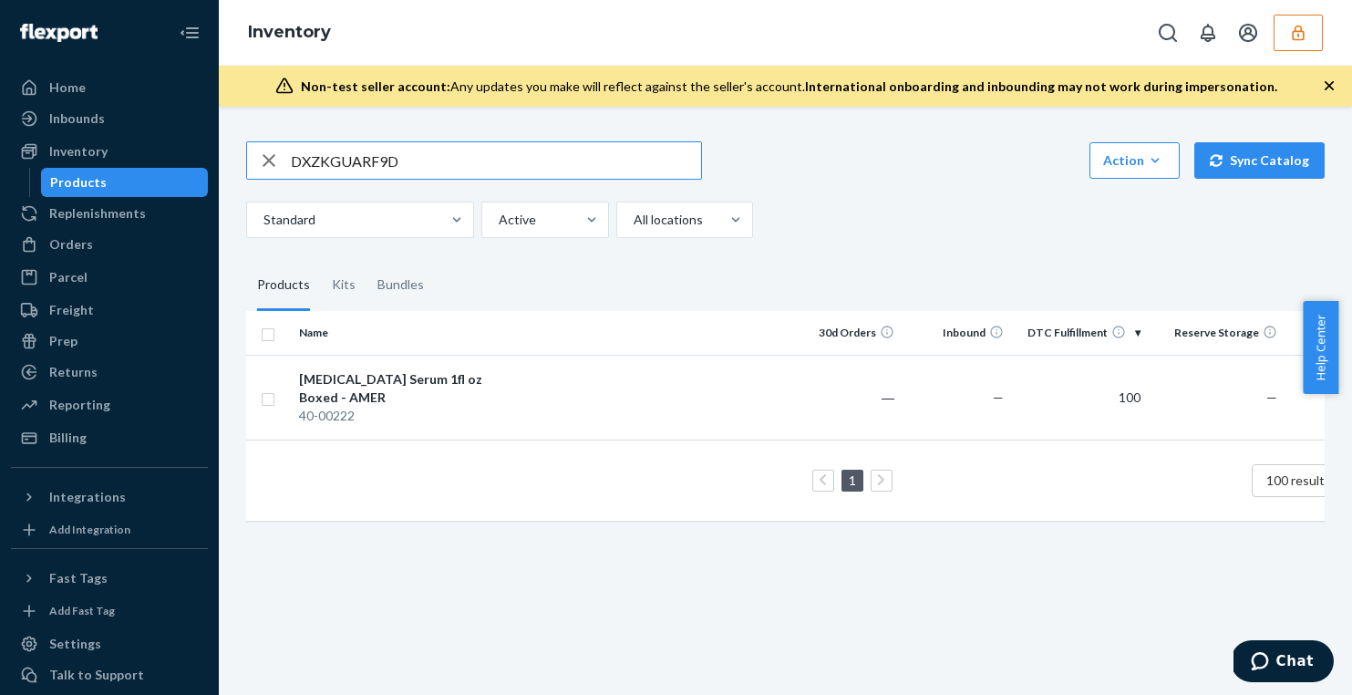
click at [440, 169] on input "DXZKGUARF9D" at bounding box center [496, 160] width 410 height 36
paste input "W56UEUAT6F"
click at [410, 157] on input "DW56UEUAT6F" at bounding box center [496, 160] width 410 height 36
paste input "LXZHV7DYNK"
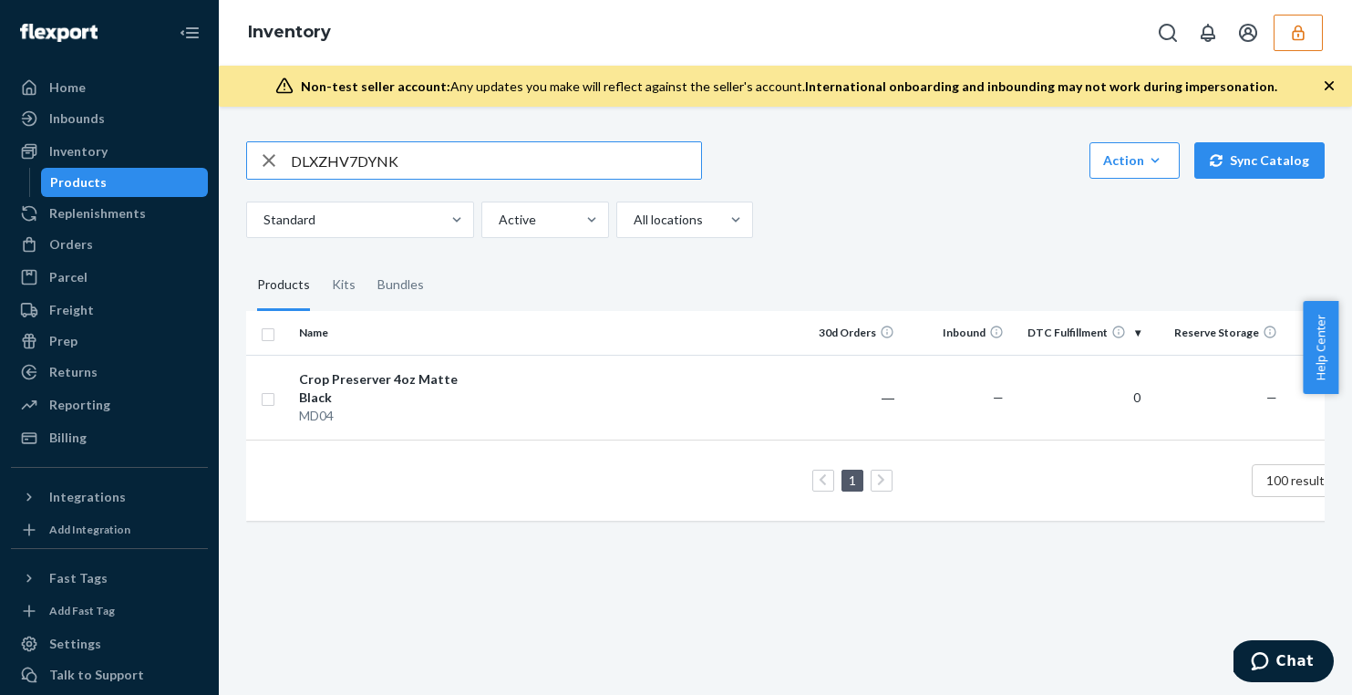
click at [362, 154] on input "DLXZHV7DYNK" at bounding box center [496, 160] width 410 height 36
paste input "MGKWAX6QVV"
click at [338, 180] on div "DMGKWAX6QVV Action Create product Create kit or bundle Bulk create products Bul…" at bounding box center [785, 189] width 1078 height 97
click at [343, 157] on input "DMGKWAX6QVV" at bounding box center [496, 160] width 410 height 36
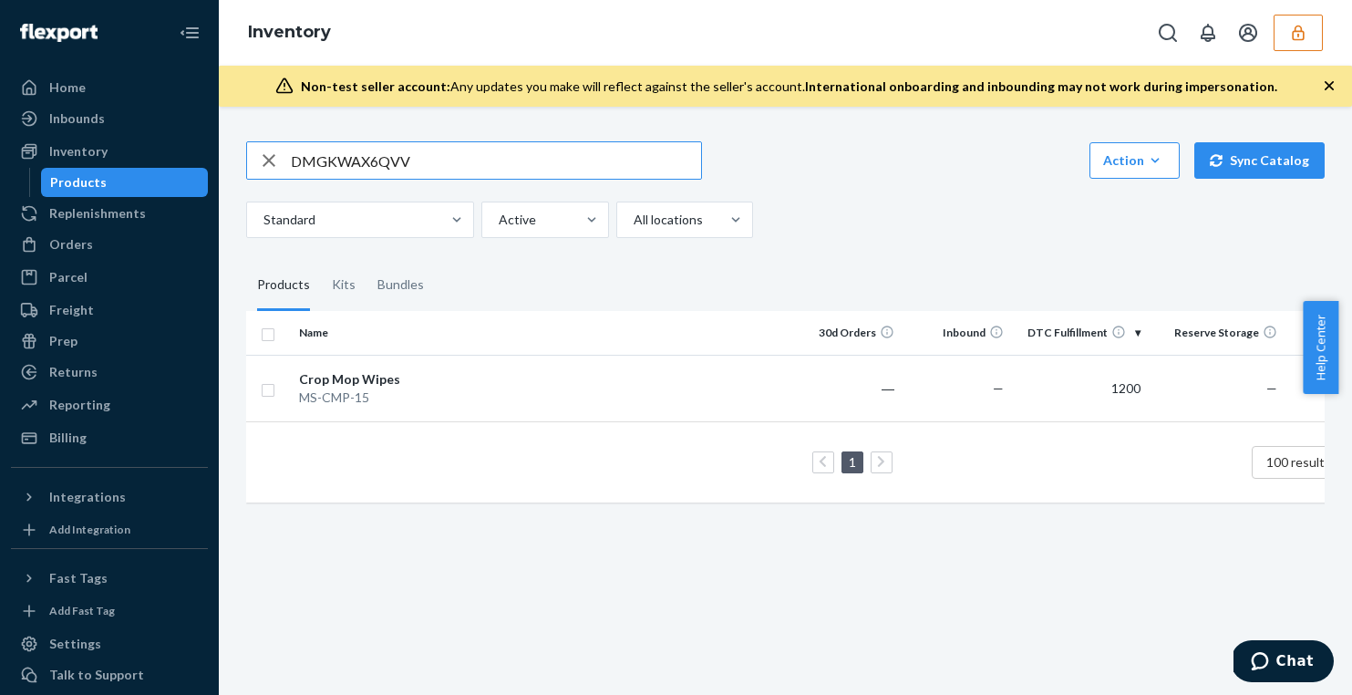
click at [343, 157] on input "DMGKWAX6QVV" at bounding box center [496, 160] width 410 height 36
paste input "NKXTSUXVY8"
click at [433, 147] on input "DNKXTSUXVY8" at bounding box center [496, 160] width 410 height 36
paste input "P2HH3NL4SU"
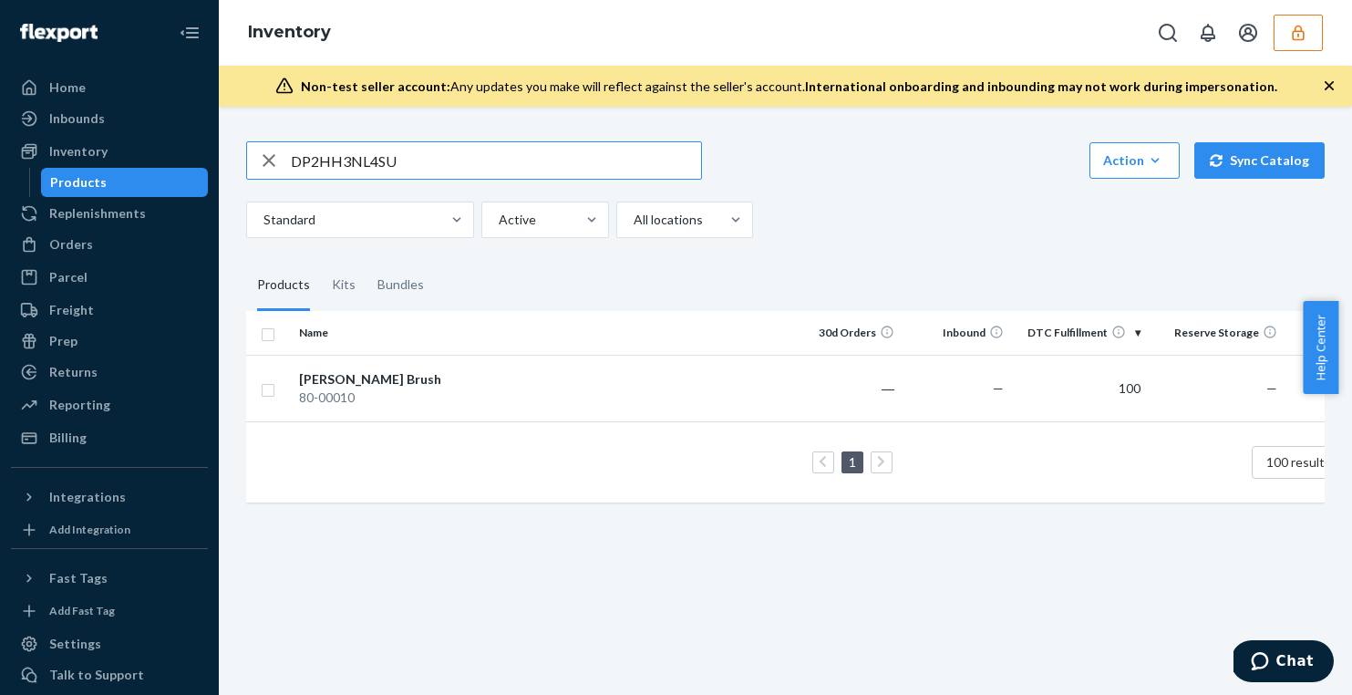
type input "DP2HH3NL4SU"
click at [384, 370] on div "Deodorant Stick 2.5oz" at bounding box center [394, 379] width 191 height 18
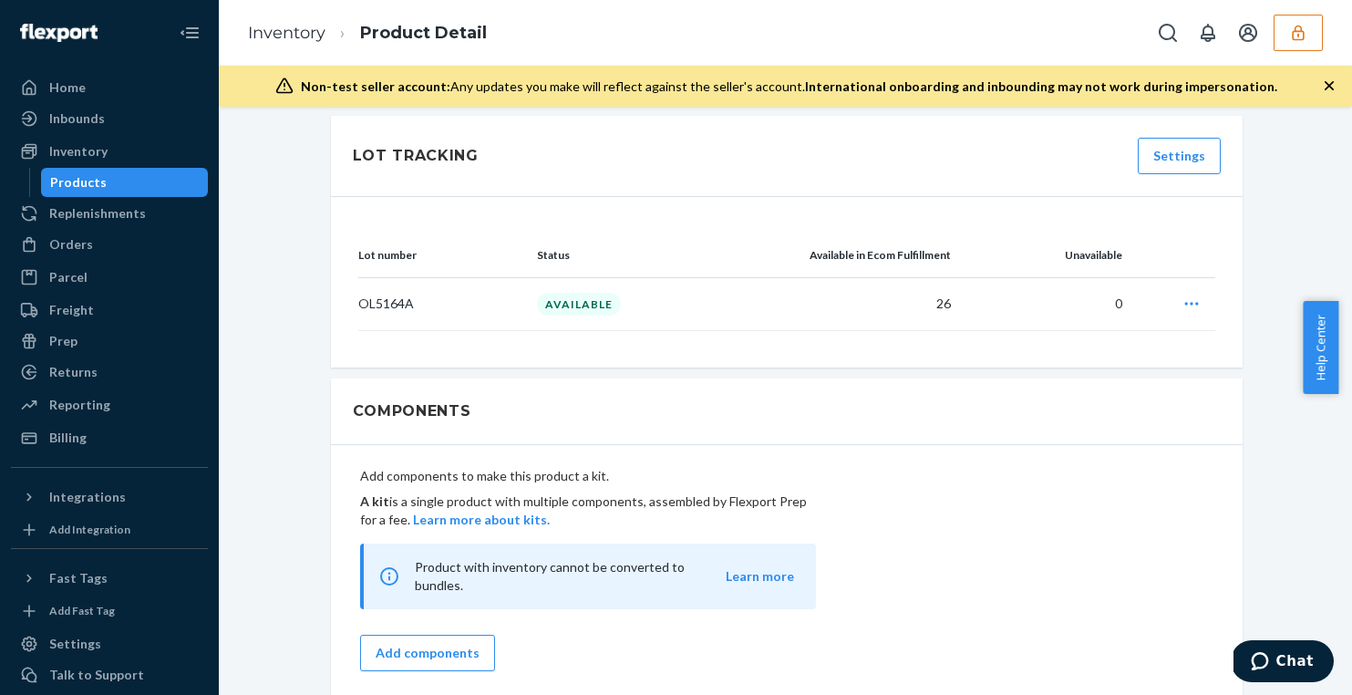
scroll to position [1041, 0]
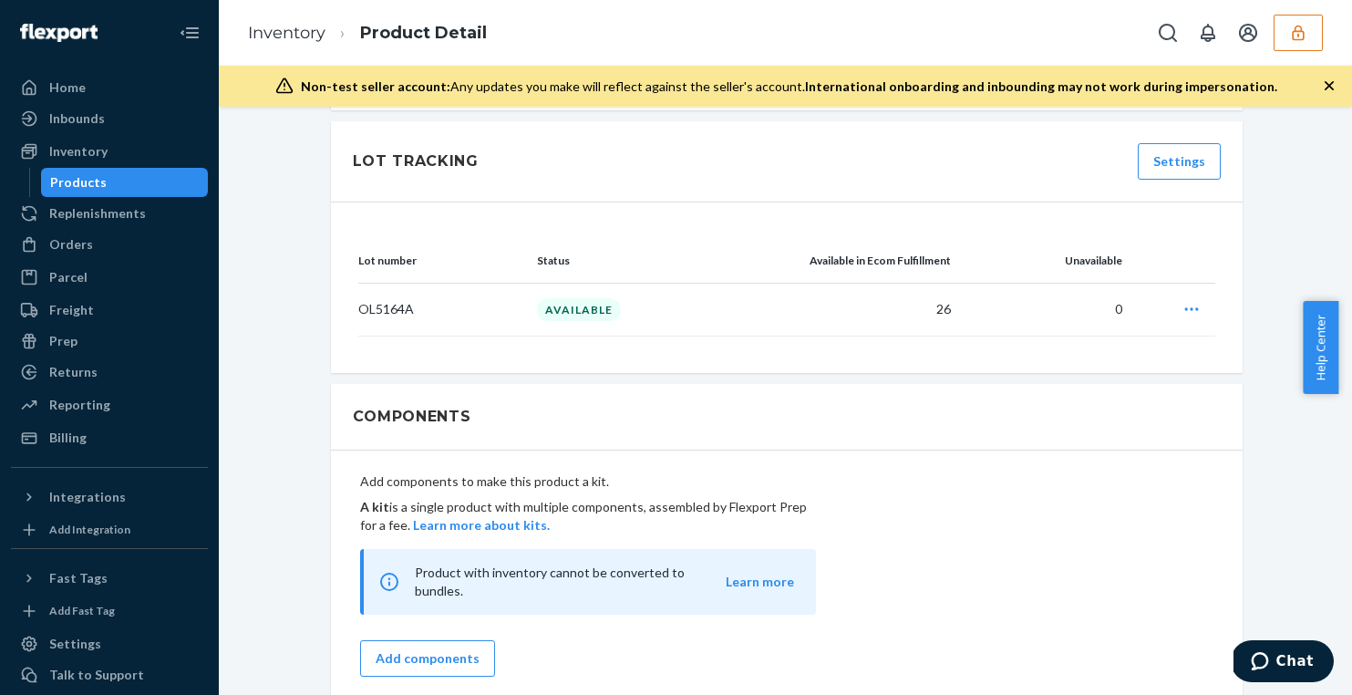
click at [139, 188] on div "Products" at bounding box center [125, 183] width 164 height 26
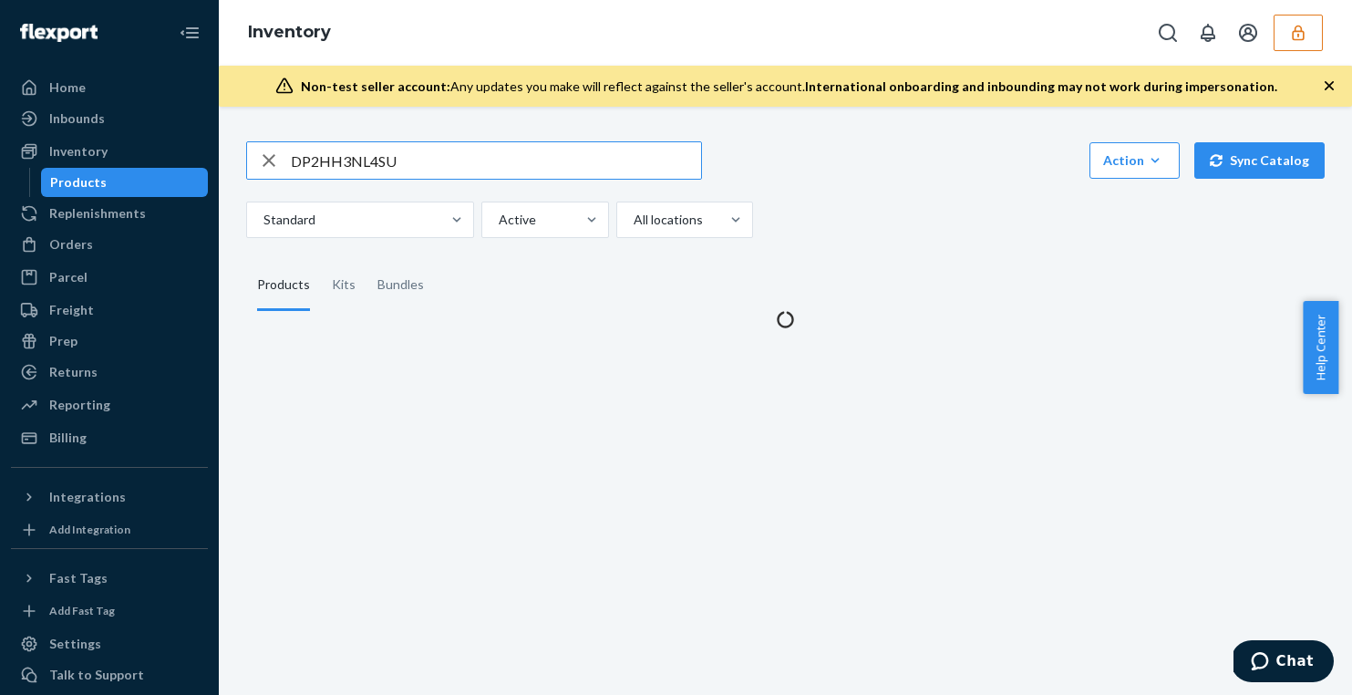
click at [350, 168] on input "DP2HH3NL4SU" at bounding box center [496, 160] width 410 height 36
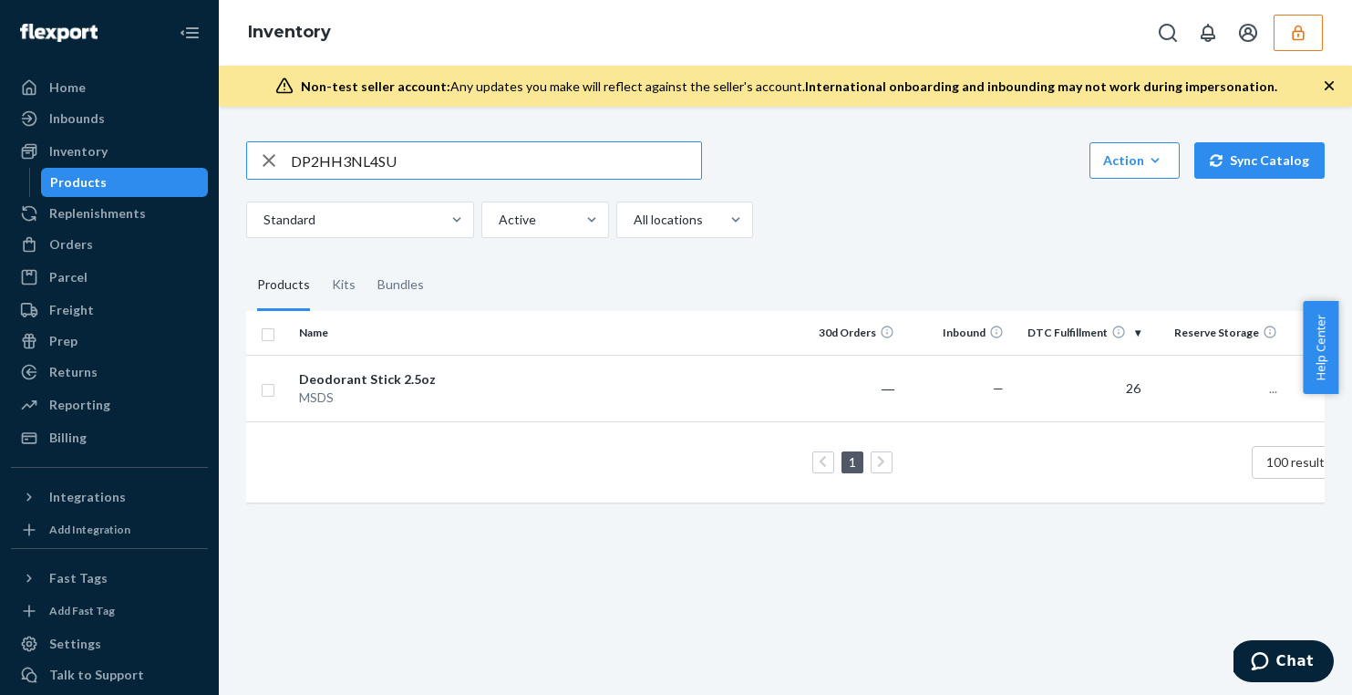
click at [350, 168] on input "DP2HH3NL4SU" at bounding box center [496, 160] width 410 height 36
click at [380, 149] on input "DP2TYFSHLR2" at bounding box center [496, 160] width 410 height 36
paste input "GJSKYPLHW"
type input "DPGJSKYPLHW"
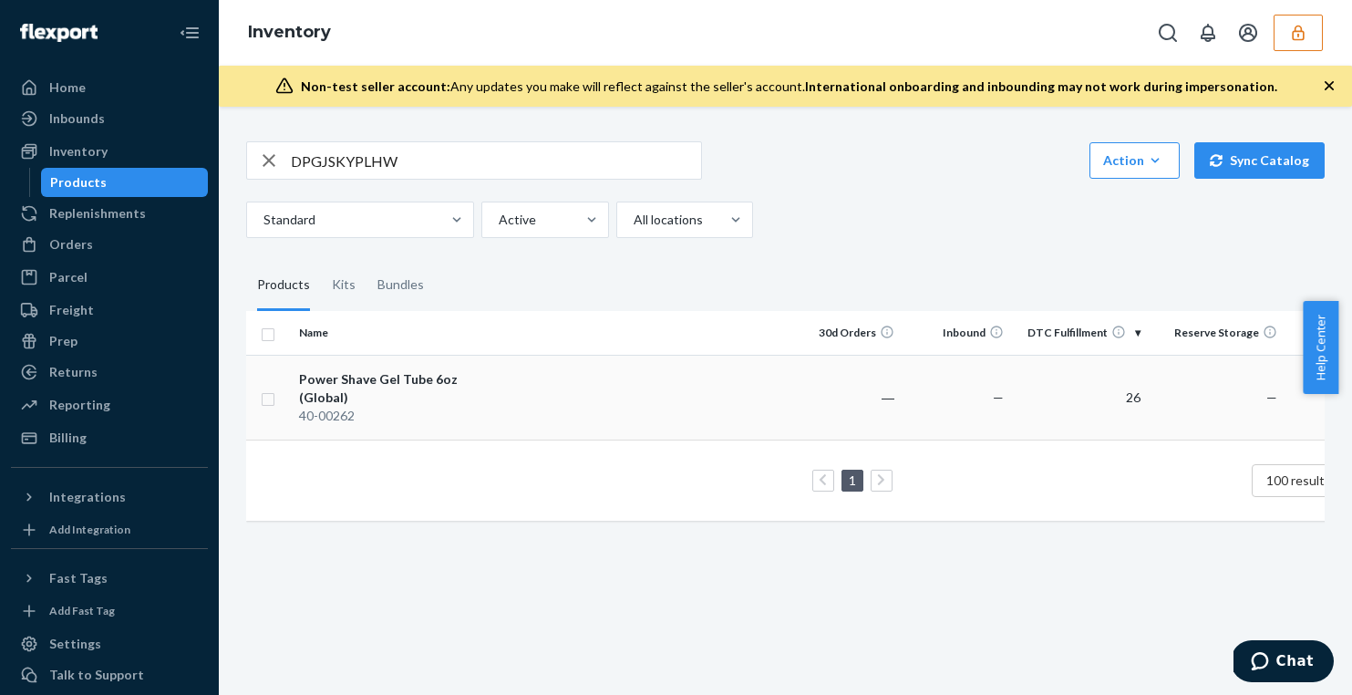
click at [560, 408] on td at bounding box center [644, 397] width 295 height 85
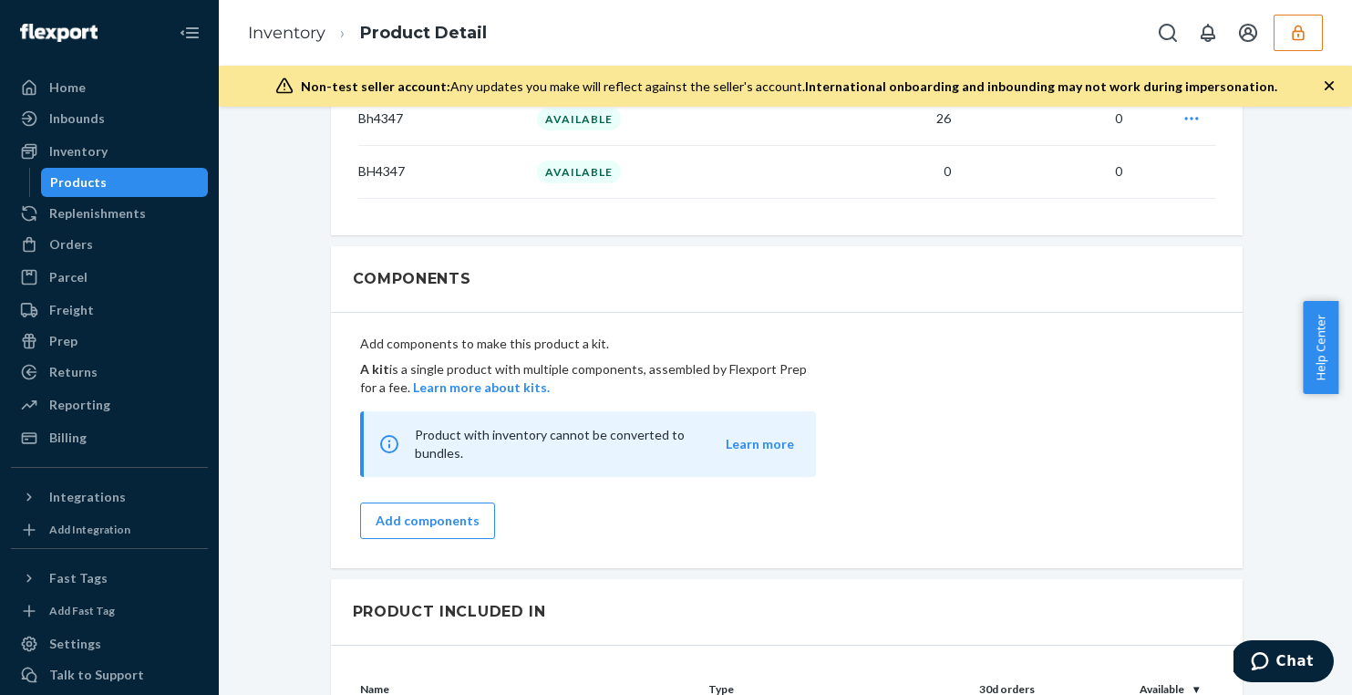
scroll to position [1277, 0]
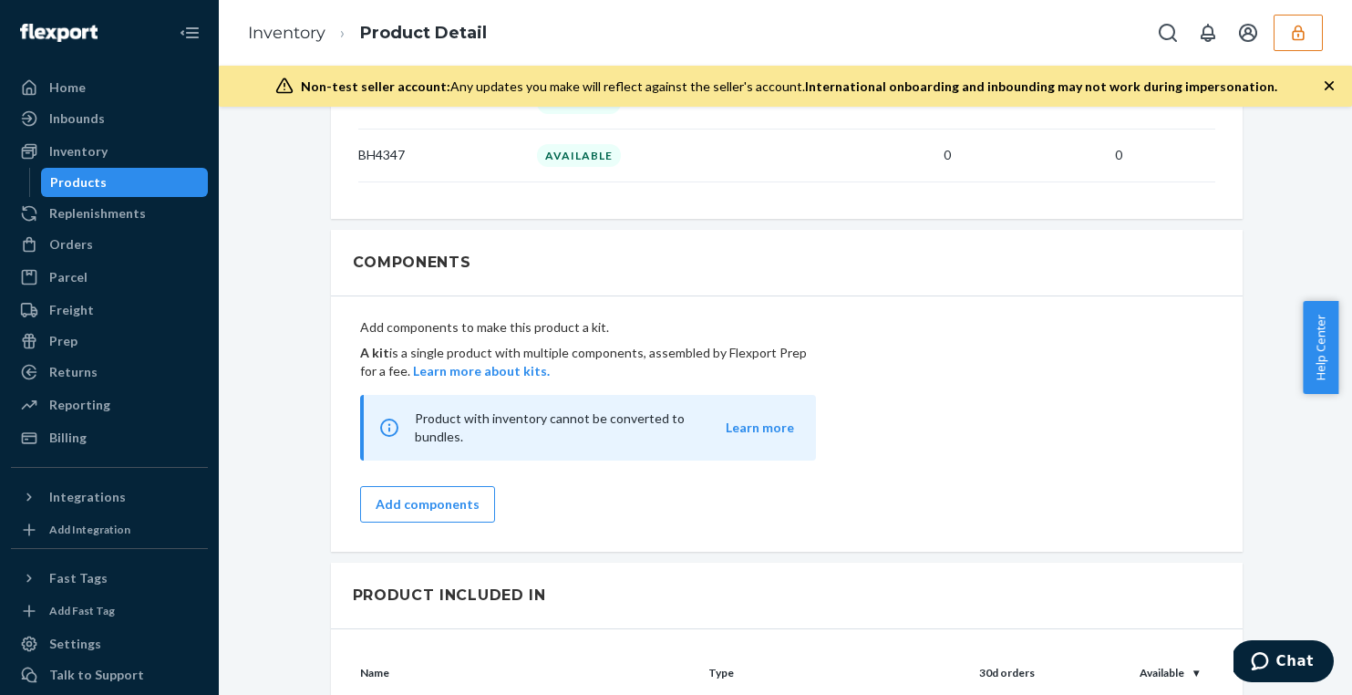
click at [162, 190] on div "Products" at bounding box center [125, 183] width 164 height 26
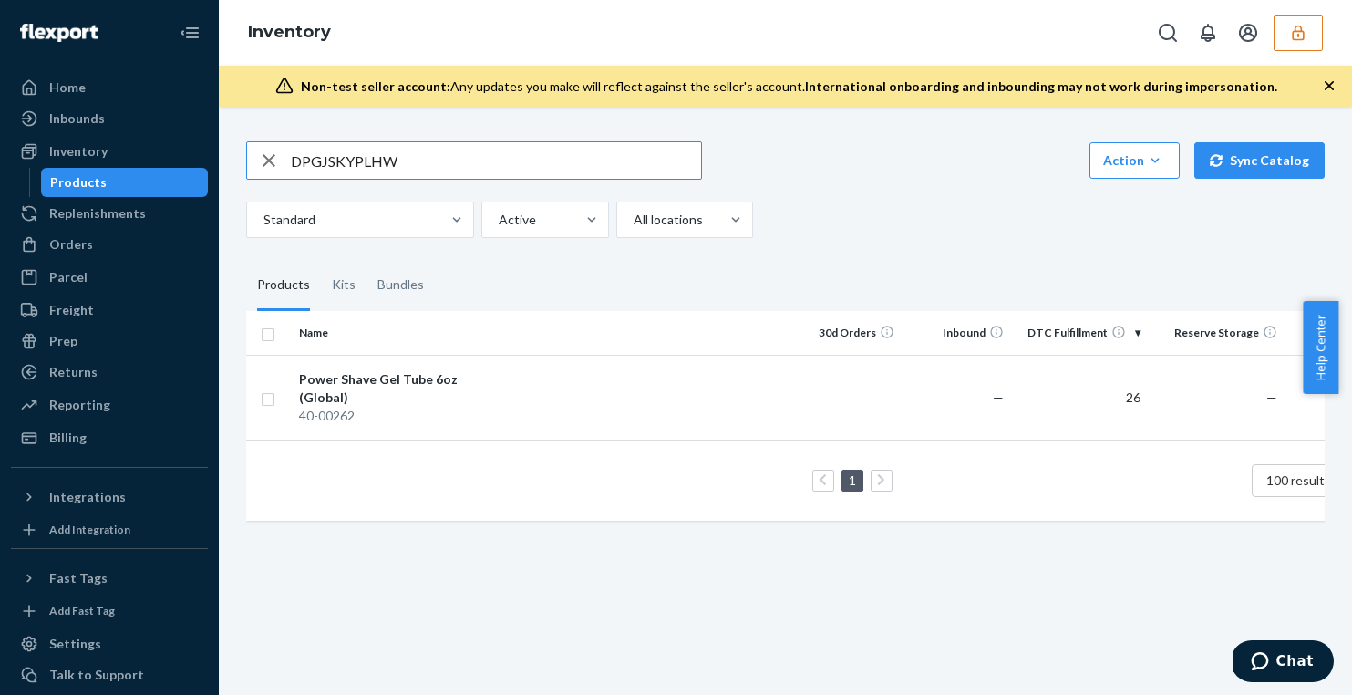
click at [332, 149] on input "DPGJSKYPLHW" at bounding box center [496, 160] width 410 height 36
paste input "R8V83KEH5X"
click at [355, 170] on input "DR8V83KEH5X" at bounding box center [496, 160] width 410 height 36
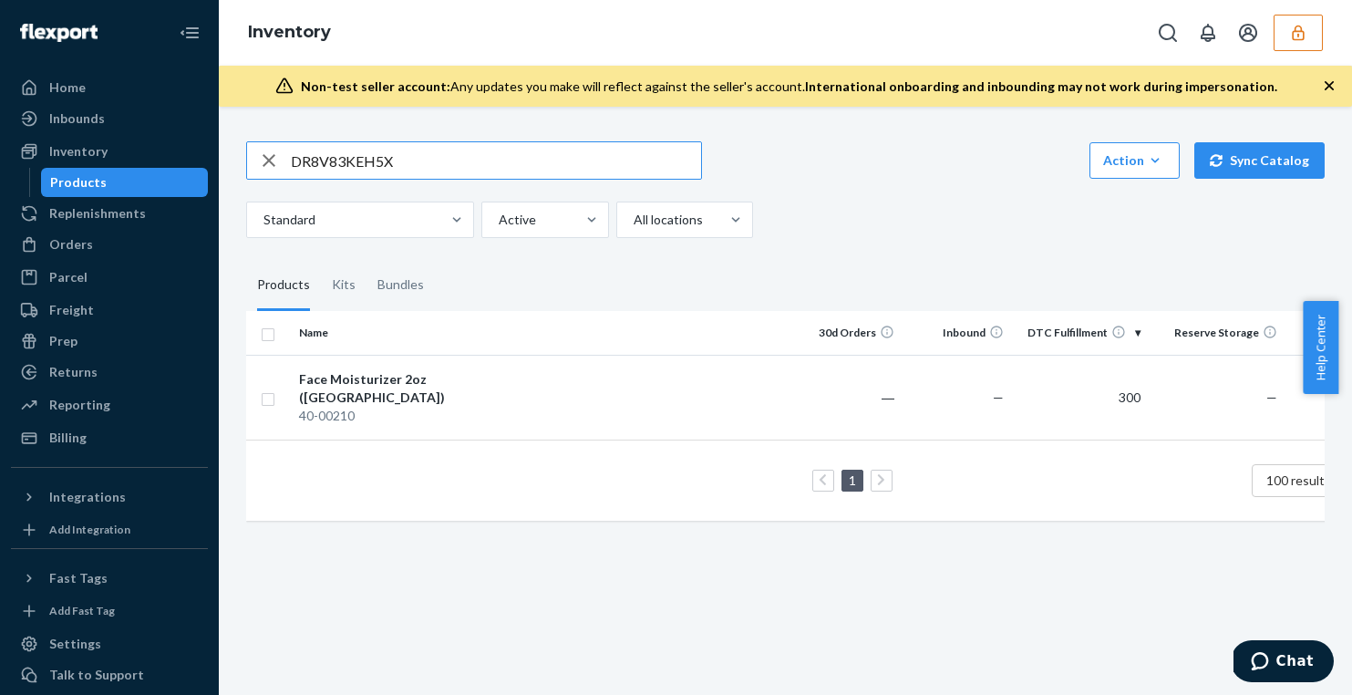
paste input "TKFVDVGFLQ"
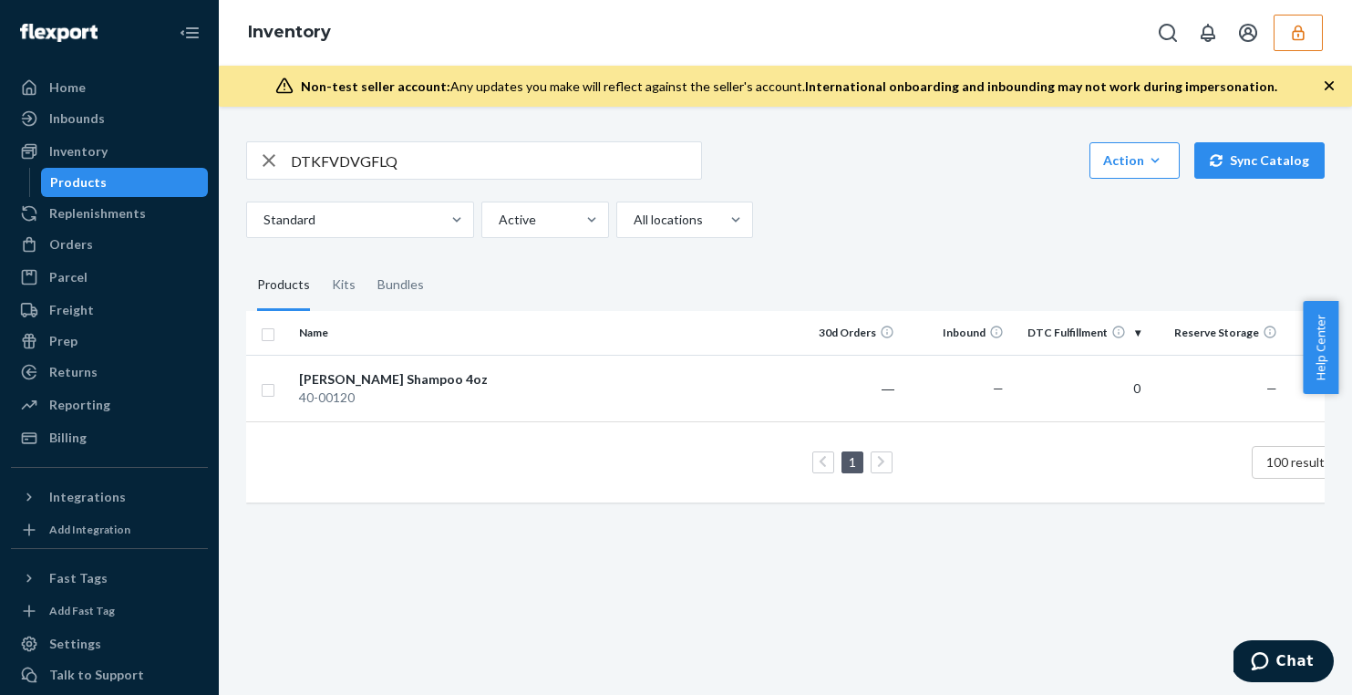
click at [345, 171] on input "DTKFVDVGFLQ" at bounding box center [496, 160] width 410 height 36
paste input "V6PGVN33UR"
click at [397, 164] on input "DV6PGVN33UR" at bounding box center [496, 160] width 410 height 36
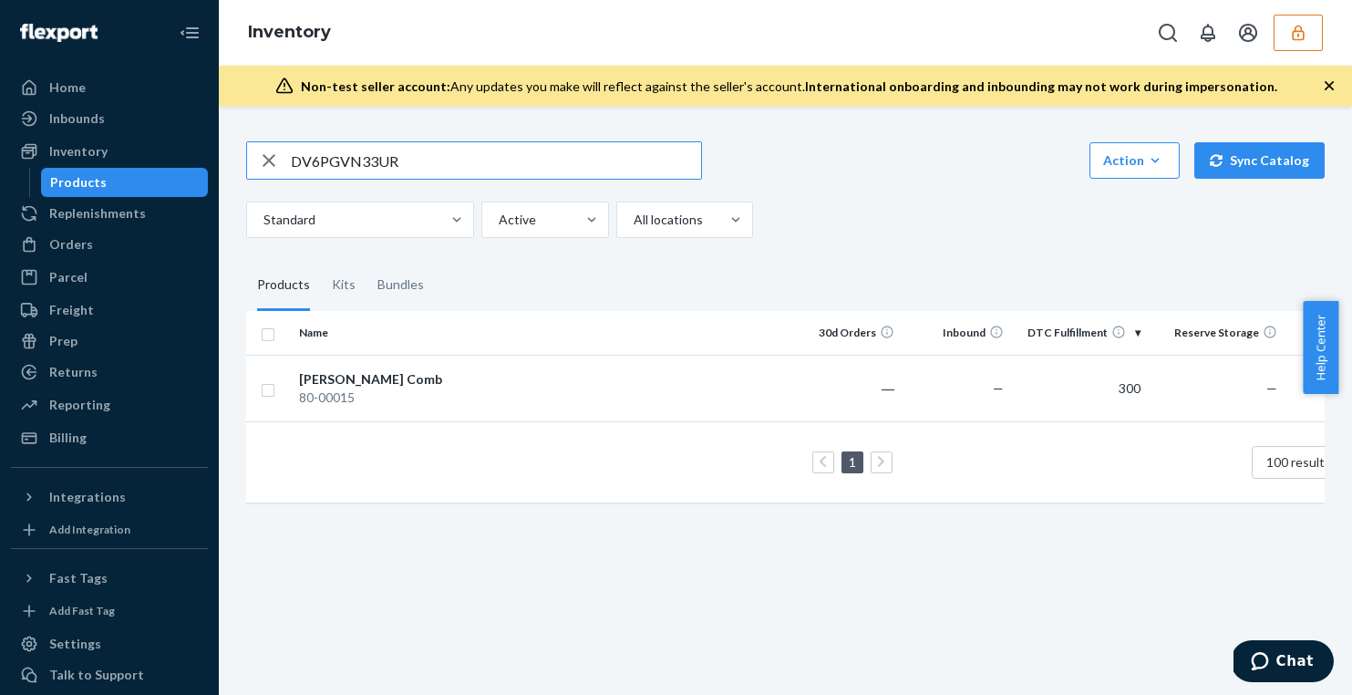
paste input "8PGQBCWRU"
type input "DV8PGQBCWRU"
click at [401, 373] on div "Face Wash 6oz (Carton)" at bounding box center [394, 379] width 191 height 18
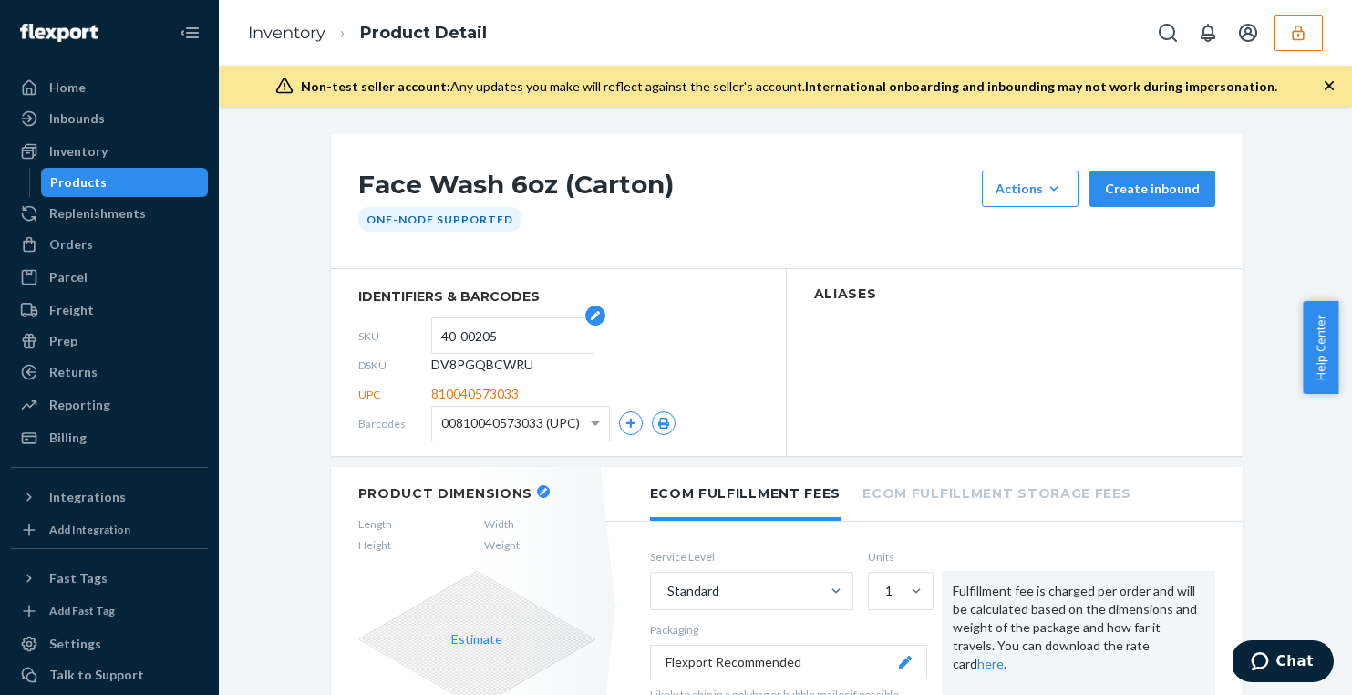
click at [463, 343] on input "40-00205" at bounding box center [512, 335] width 142 height 35
click at [462, 342] on input "40-00205" at bounding box center [512, 335] width 142 height 35
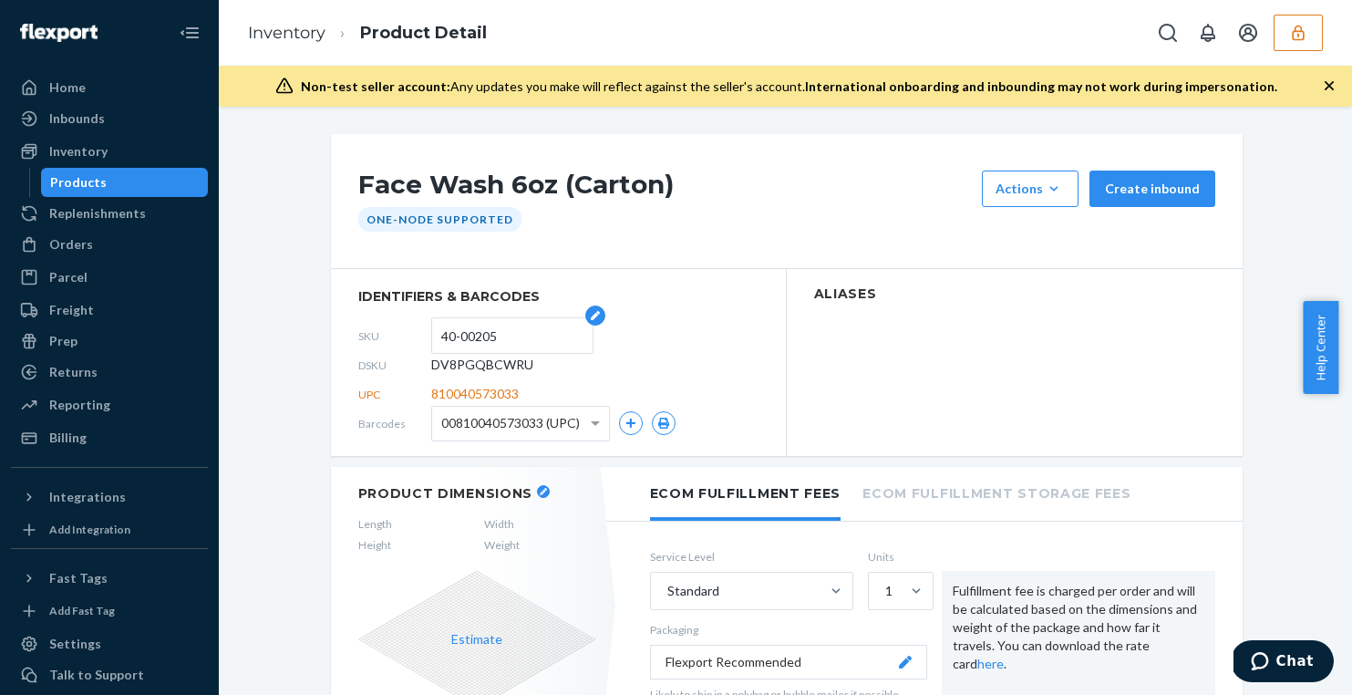
click at [462, 342] on input "40-00205" at bounding box center [512, 335] width 142 height 35
click at [137, 170] on div "Products" at bounding box center [125, 183] width 164 height 26
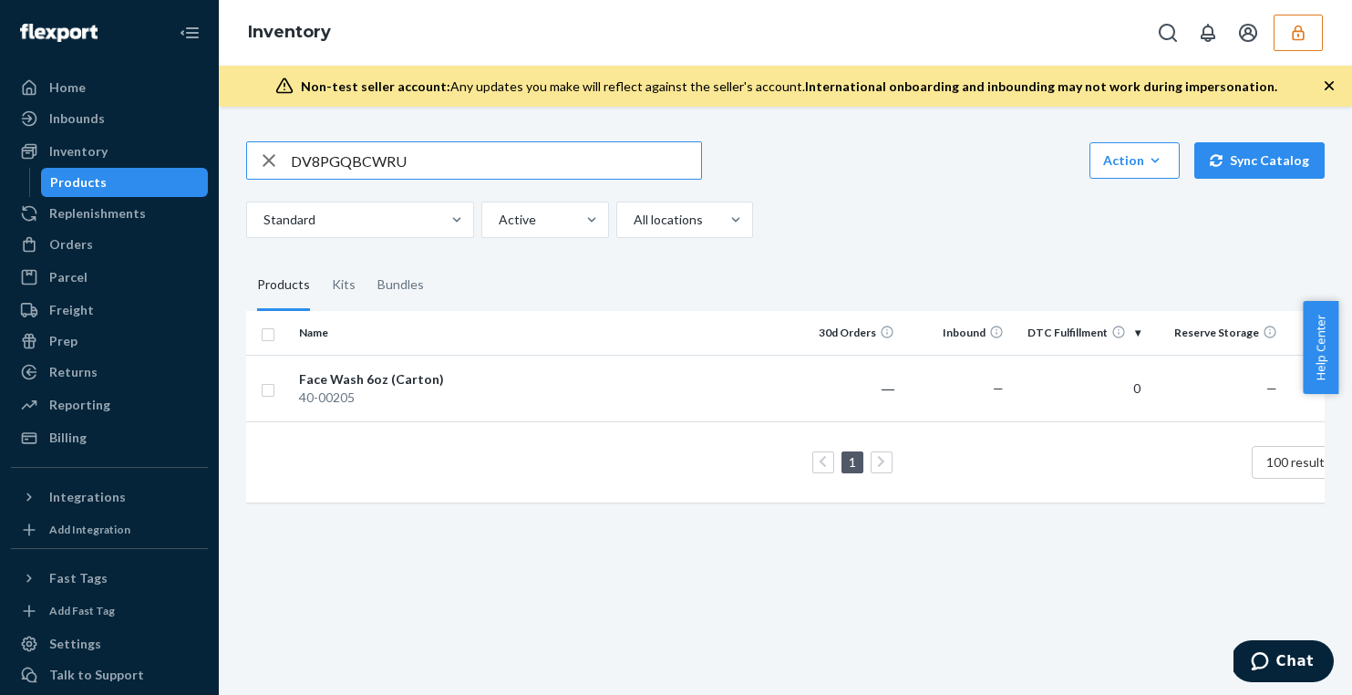
click at [366, 154] on input "DV8PGQBCWRU" at bounding box center [496, 160] width 410 height 36
paste input "W23T6BCRCD"
click at [417, 139] on div "DW23T6BCRCD Action Create product Create kit or bundle Bulk create products Bul…" at bounding box center [785, 328] width 1106 height 419
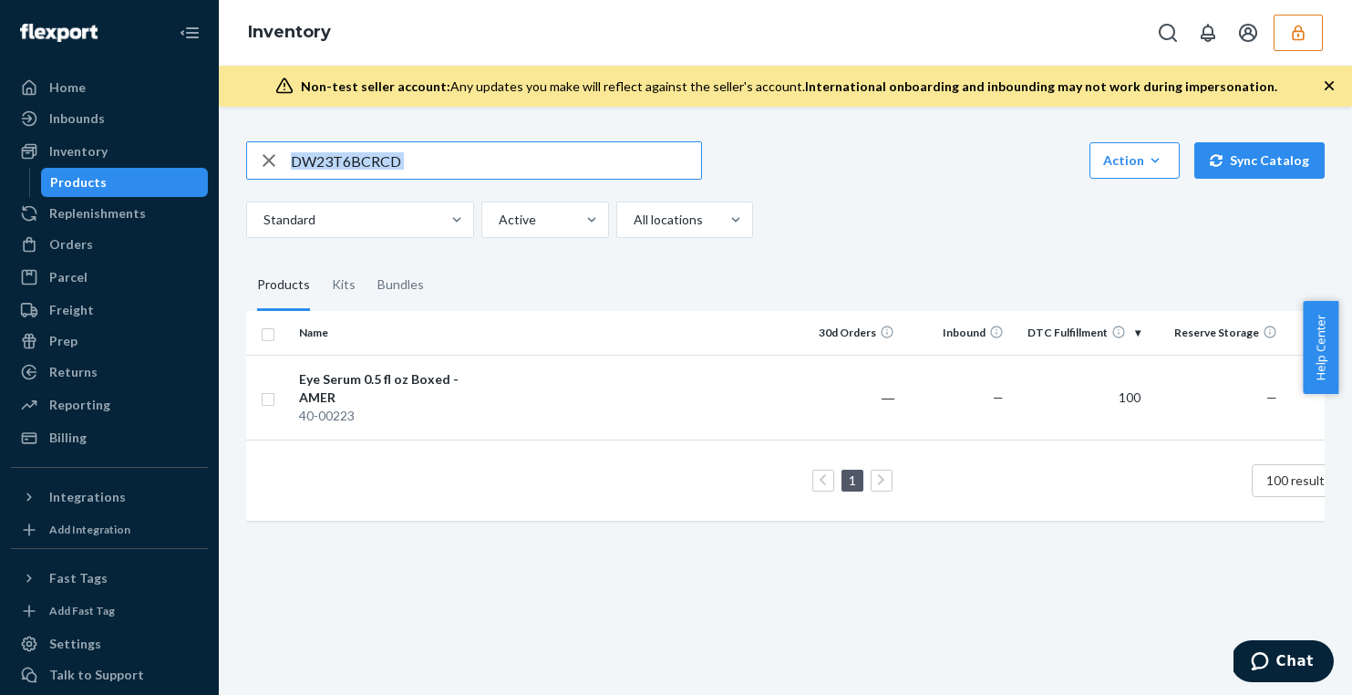
click at [417, 149] on input "DW23T6BCRCD" at bounding box center [496, 160] width 410 height 36
paste input "D4KFMU4ZX9"
click at [337, 143] on input "DD4KFMU4ZX9" at bounding box center [496, 160] width 410 height 36
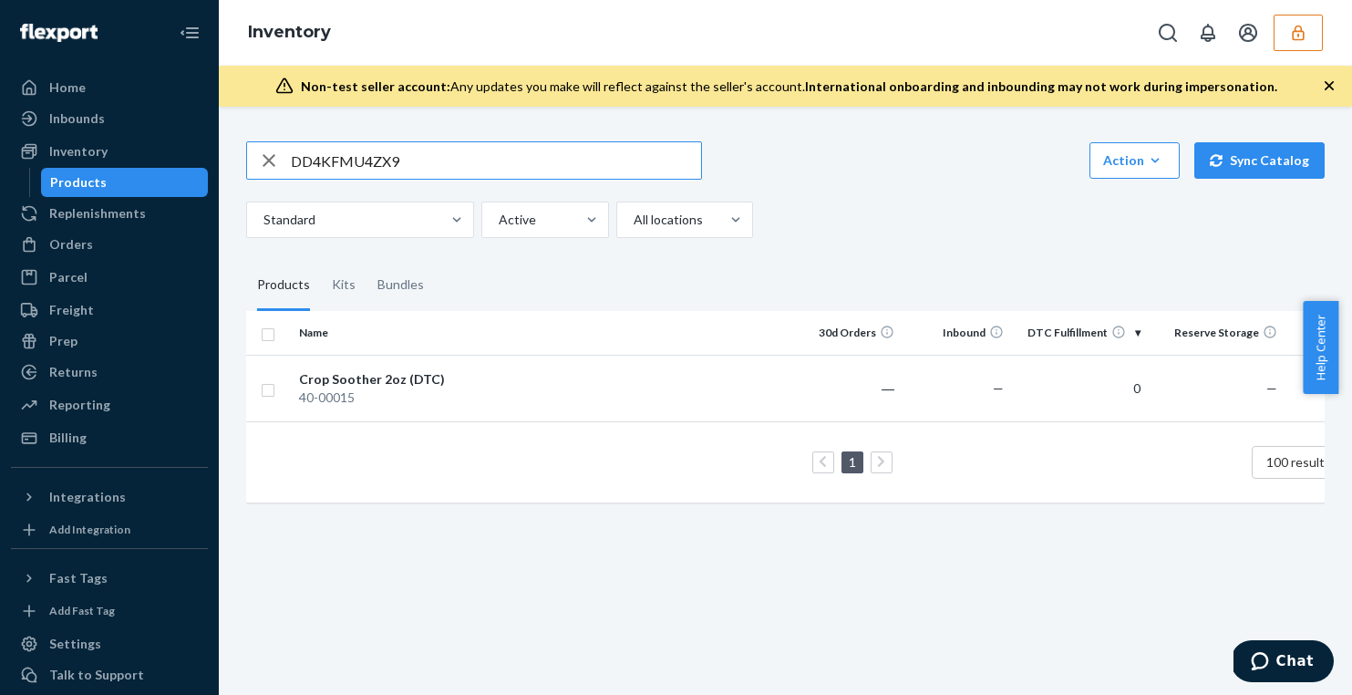
paste input "GYH5QQYWY"
click at [343, 164] on input "DDGYH5QQYWY" at bounding box center [496, 160] width 410 height 36
paste input "H6BVBAKQFL"
click at [343, 164] on input "DH6BVBAKQFL" at bounding box center [496, 160] width 410 height 36
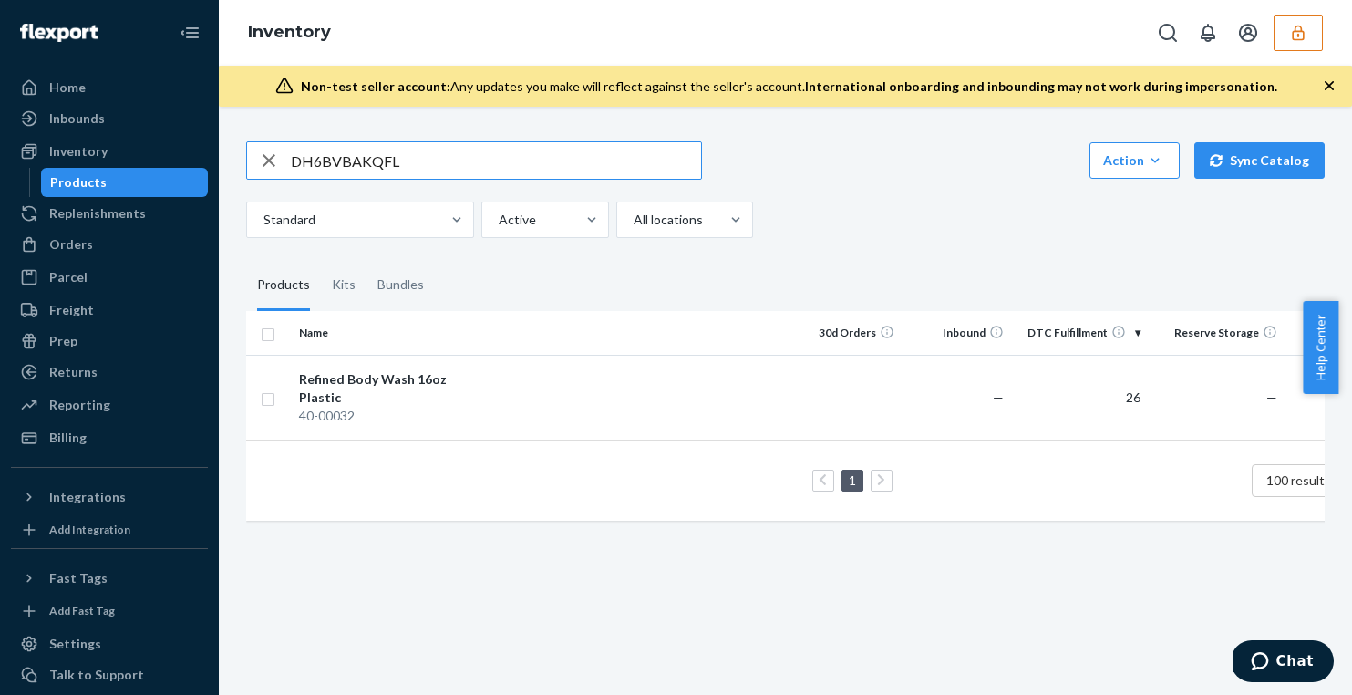
click at [343, 164] on input "DH6BVBAKQFL" at bounding box center [496, 160] width 410 height 36
paste input "KHNB7QDZBR"
click at [356, 160] on input "DKHNB7QDZBR" at bounding box center [496, 160] width 410 height 36
paste input "R9JXFXQ8H"
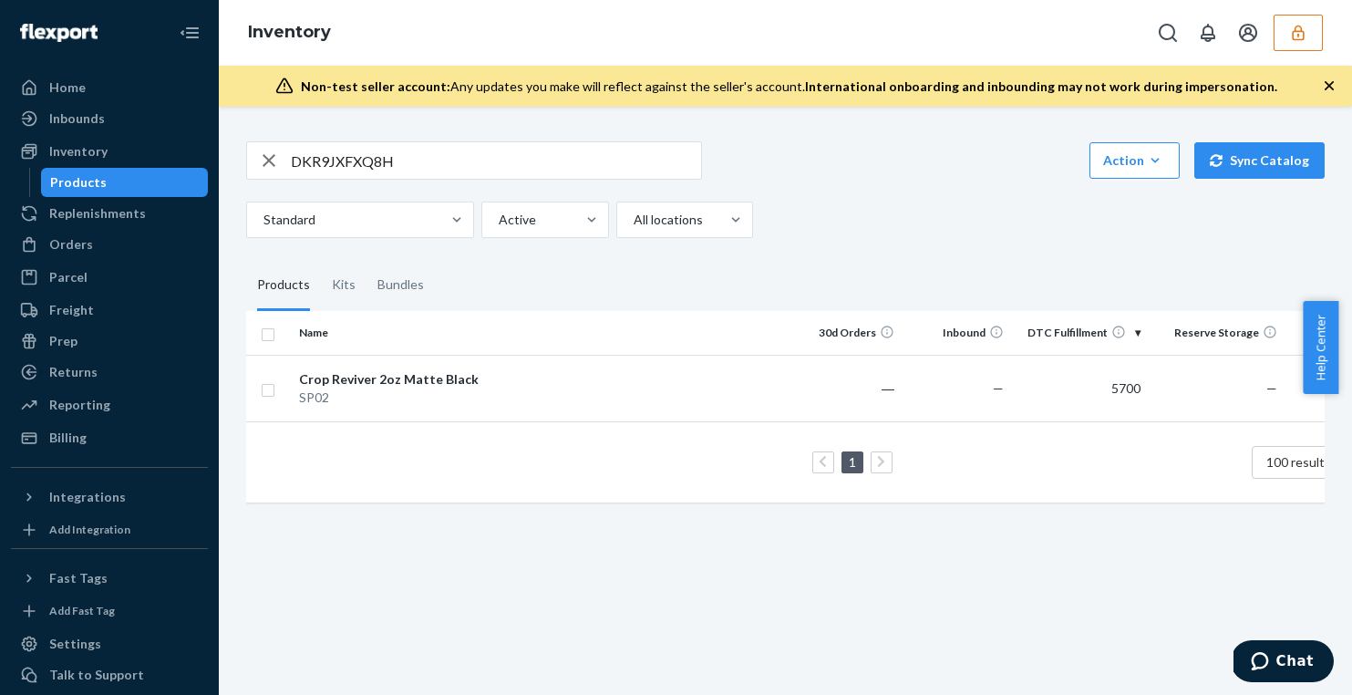
click at [348, 157] on input "DKR9JXFXQ8H" at bounding box center [496, 160] width 410 height 36
paste input "L7BWTZHW5N"
click at [373, 164] on input "DL7BWTZHW5N" at bounding box center [496, 160] width 410 height 36
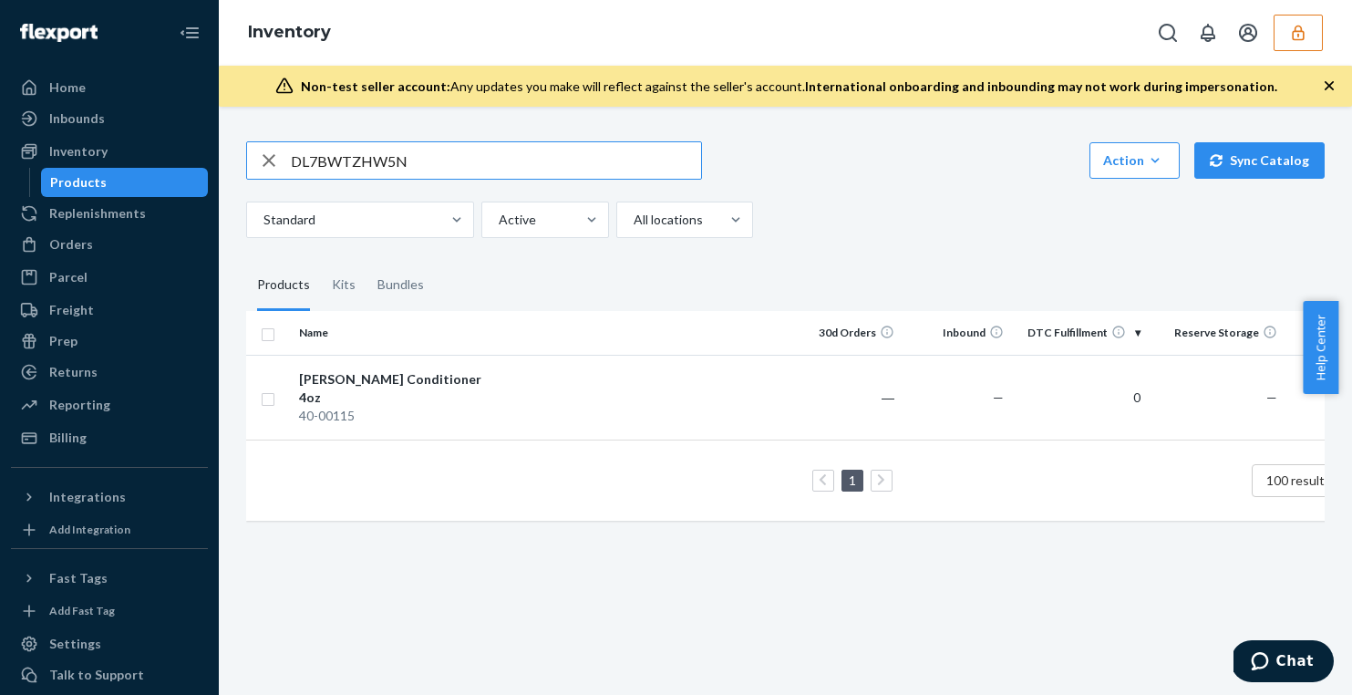
paste input "8ND8AQZKS"
click at [351, 164] on input "DL8ND8AQZKS" at bounding box center [496, 160] width 410 height 36
paste input "HQ5BH86XV"
click at [389, 154] on input "DLHQ5BH86XV" at bounding box center [496, 160] width 410 height 36
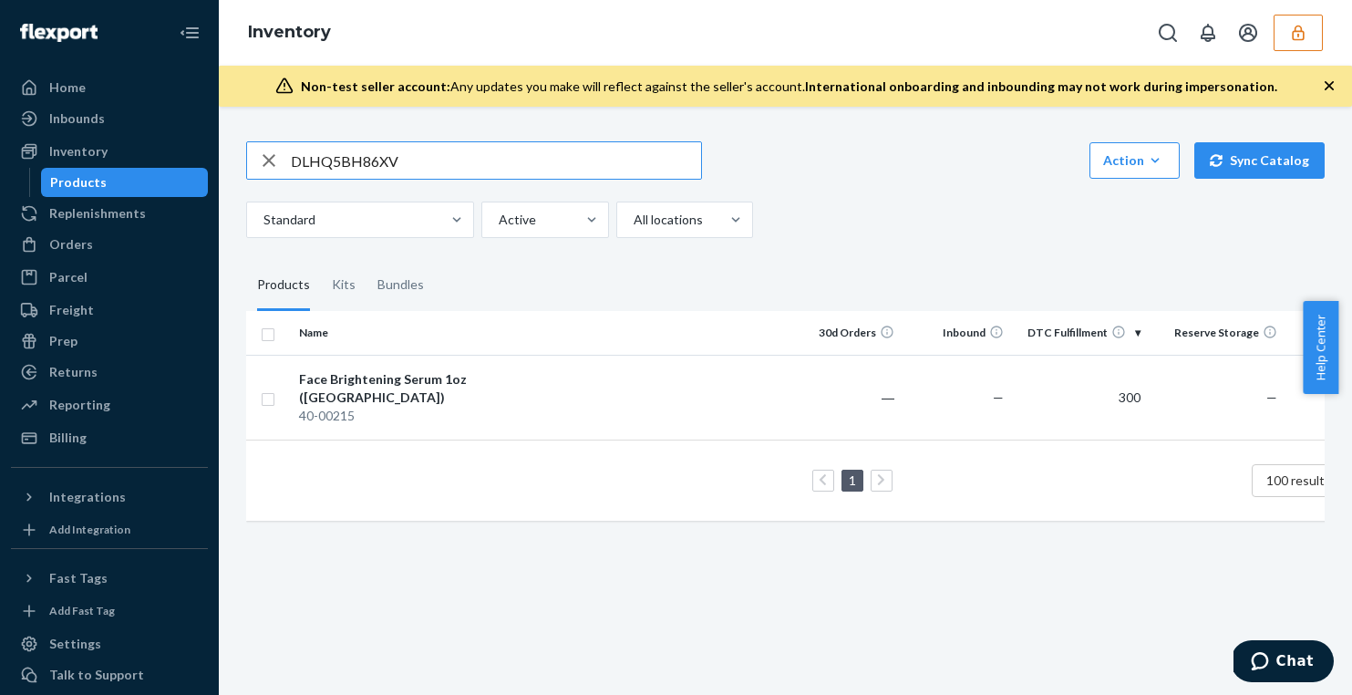
click at [389, 154] on input "DLHQ5BH86XV" at bounding box center [496, 160] width 410 height 36
paste input "DGYH5QQYWY"
type input "DDGYH5QQYWY"
